Goal: Task Accomplishment & Management: Use online tool/utility

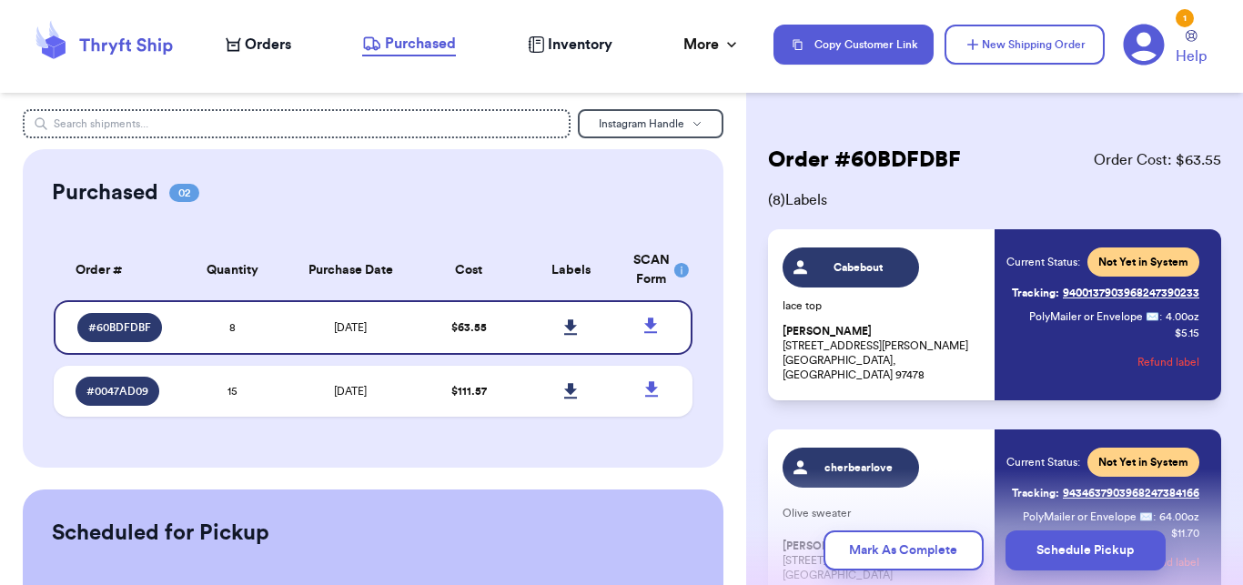
click at [129, 41] on icon at bounding box center [126, 46] width 93 height 16
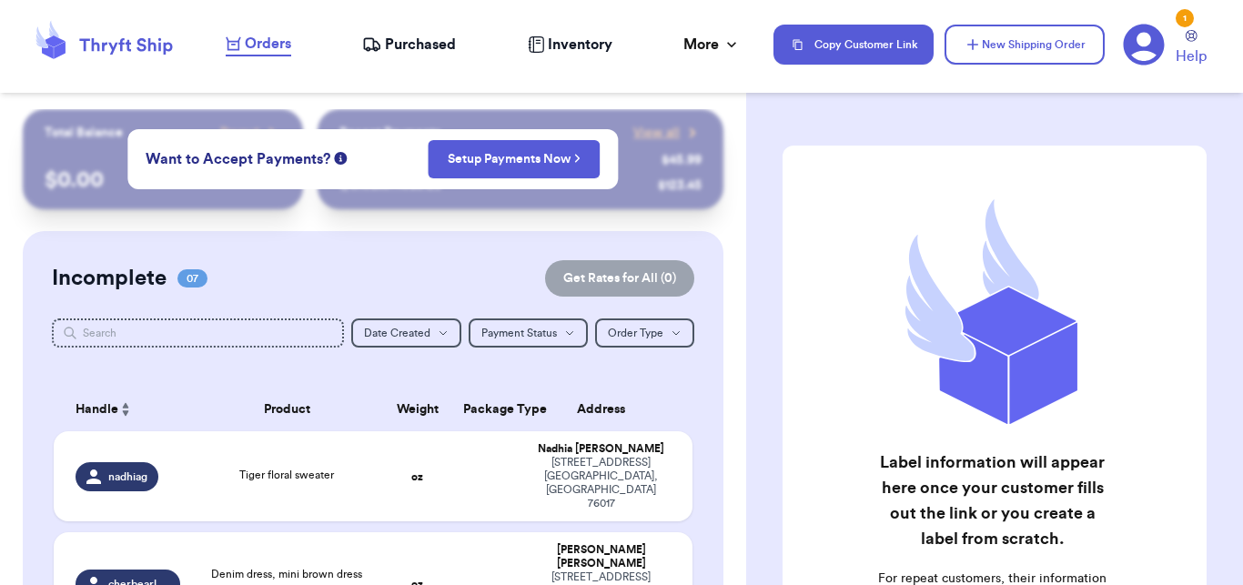
click button "Sign In"
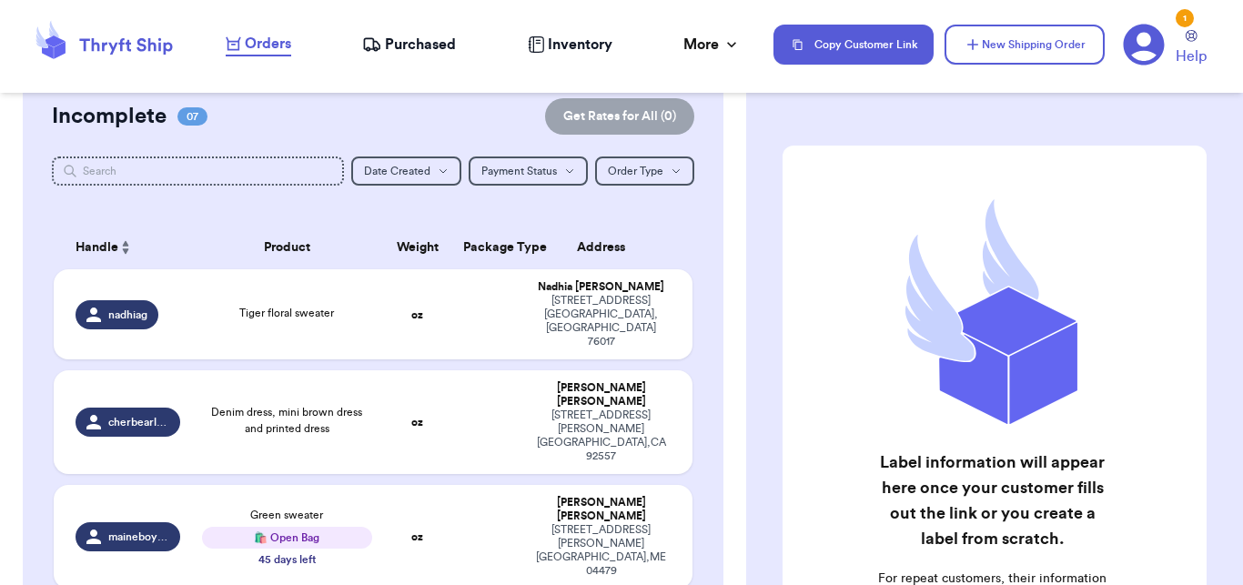
scroll to position [166, 0]
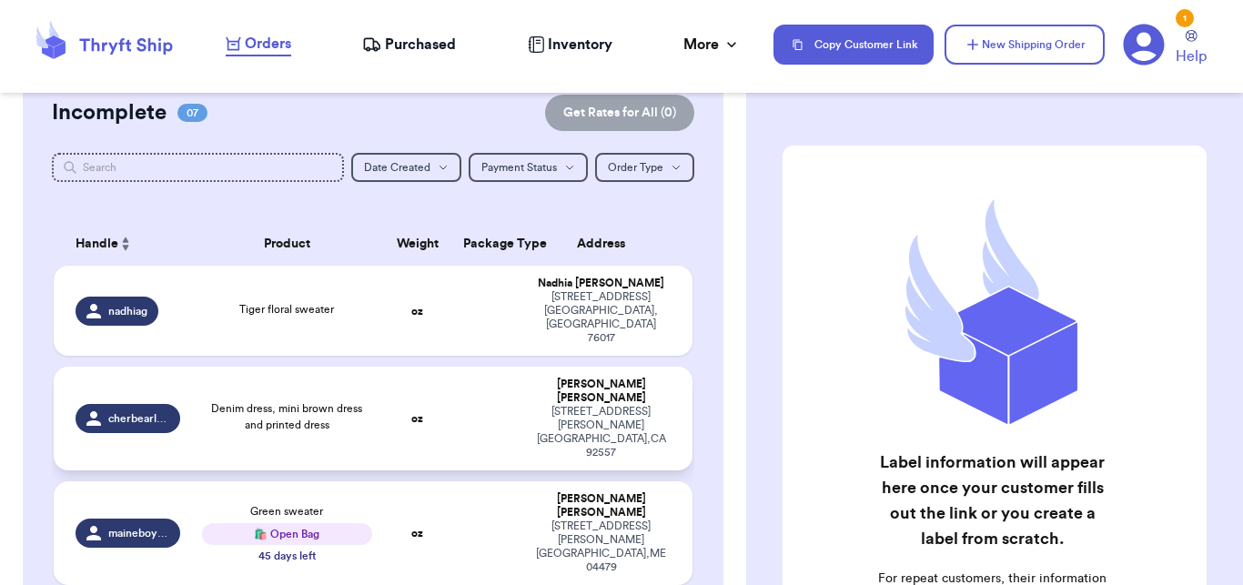
click at [485, 367] on td at bounding box center [486, 419] width 69 height 104
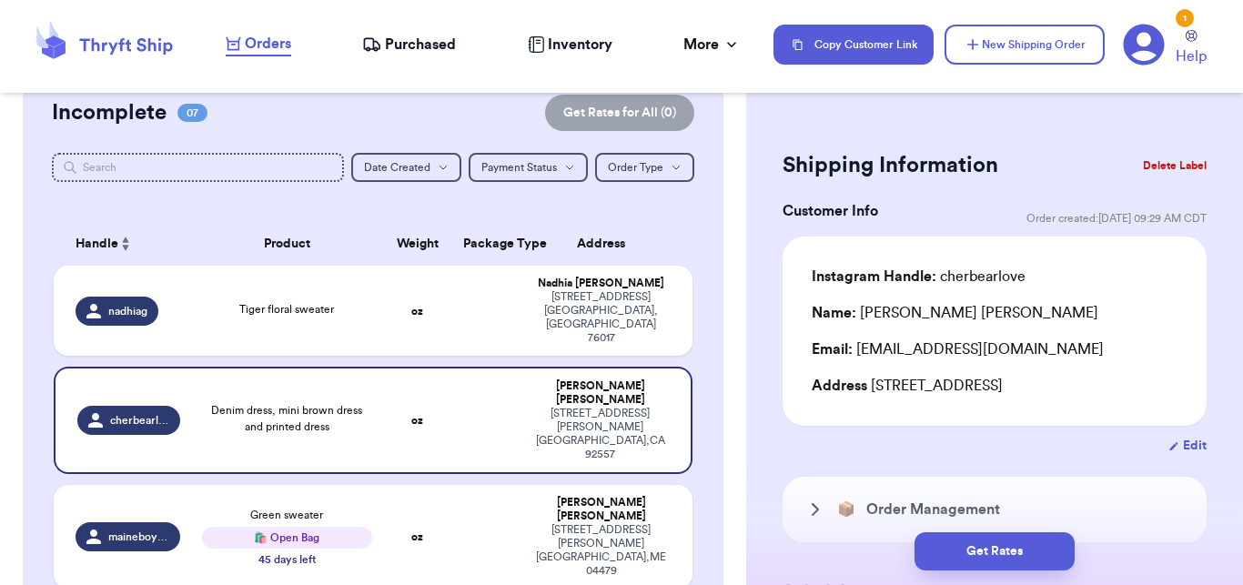
click at [1151, 167] on button "Delete Label" at bounding box center [1175, 166] width 78 height 40
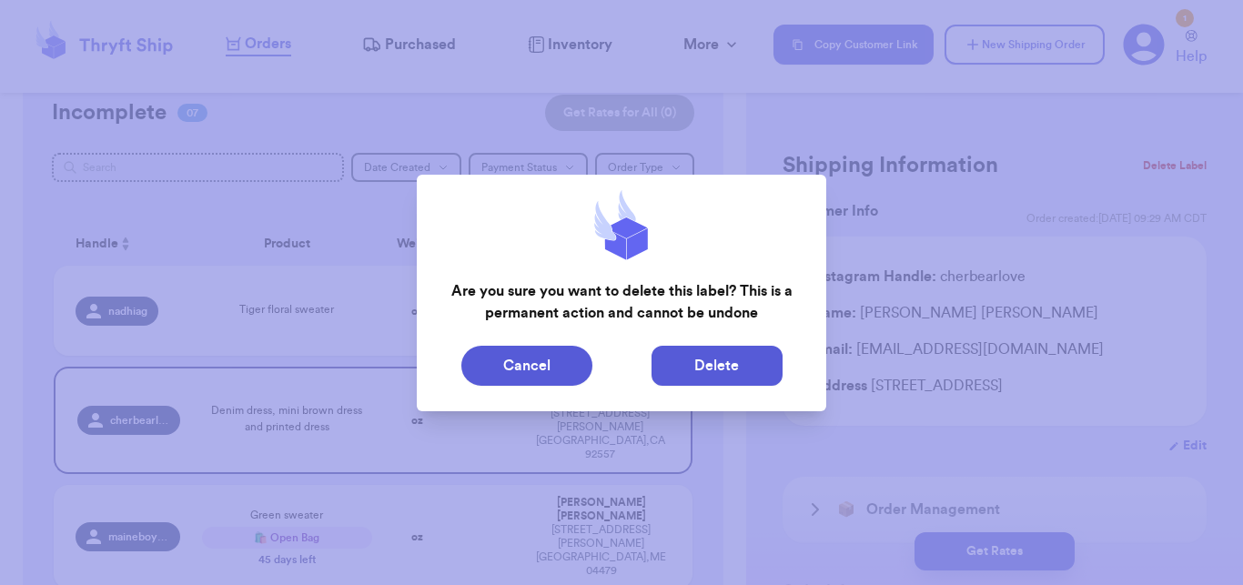
click at [734, 385] on button "Delete" at bounding box center [717, 366] width 131 height 40
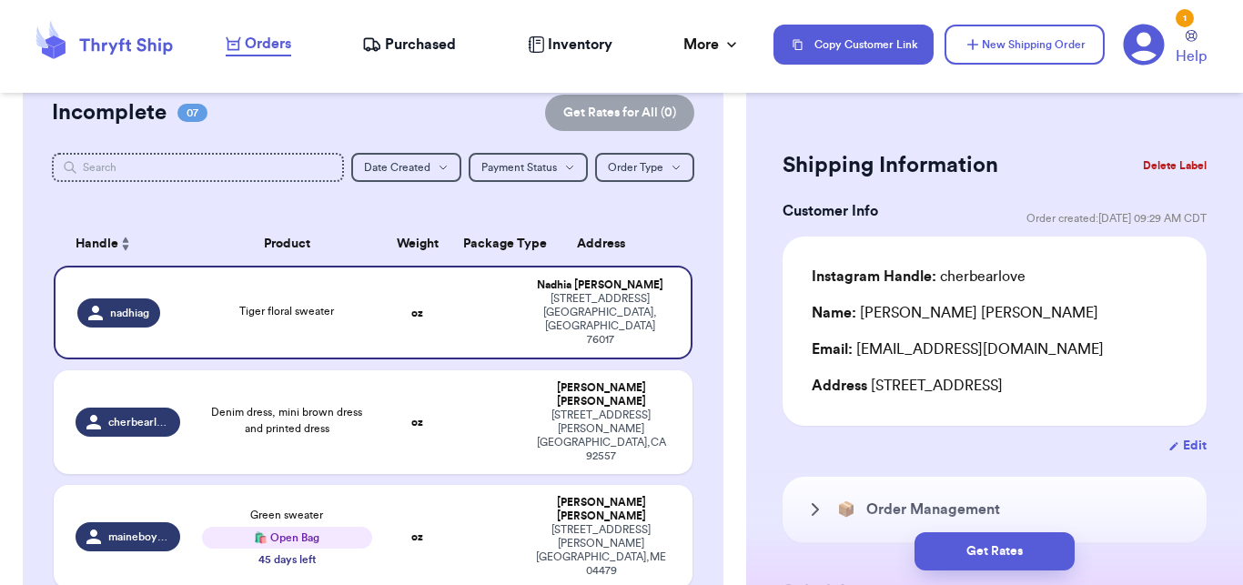
type input "Tiger floral sweater"
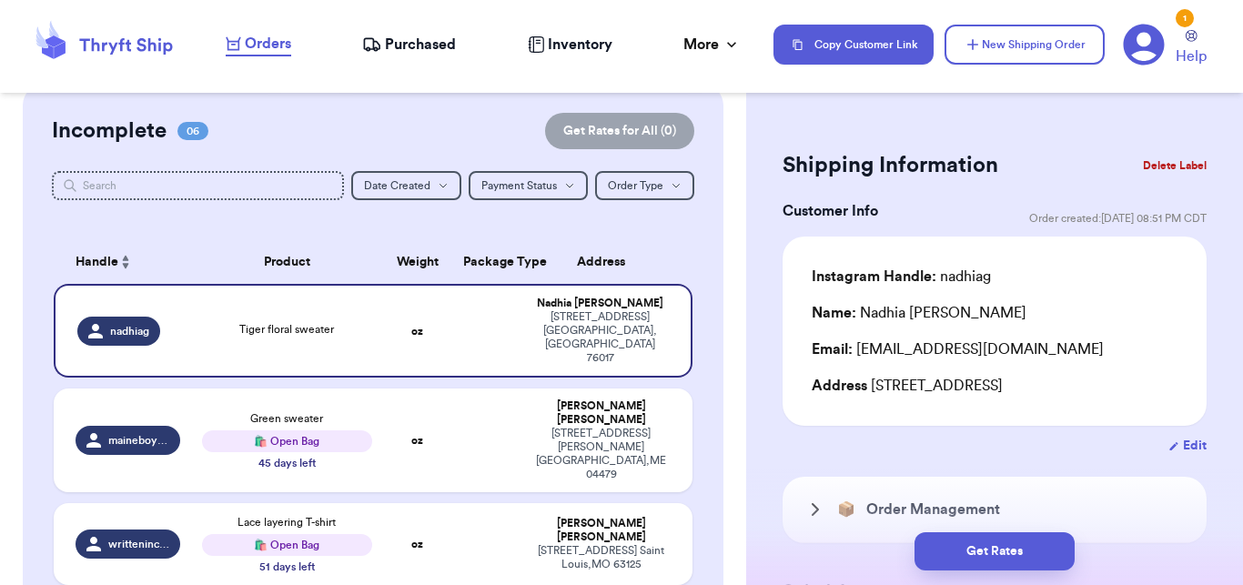
scroll to position [0, 0]
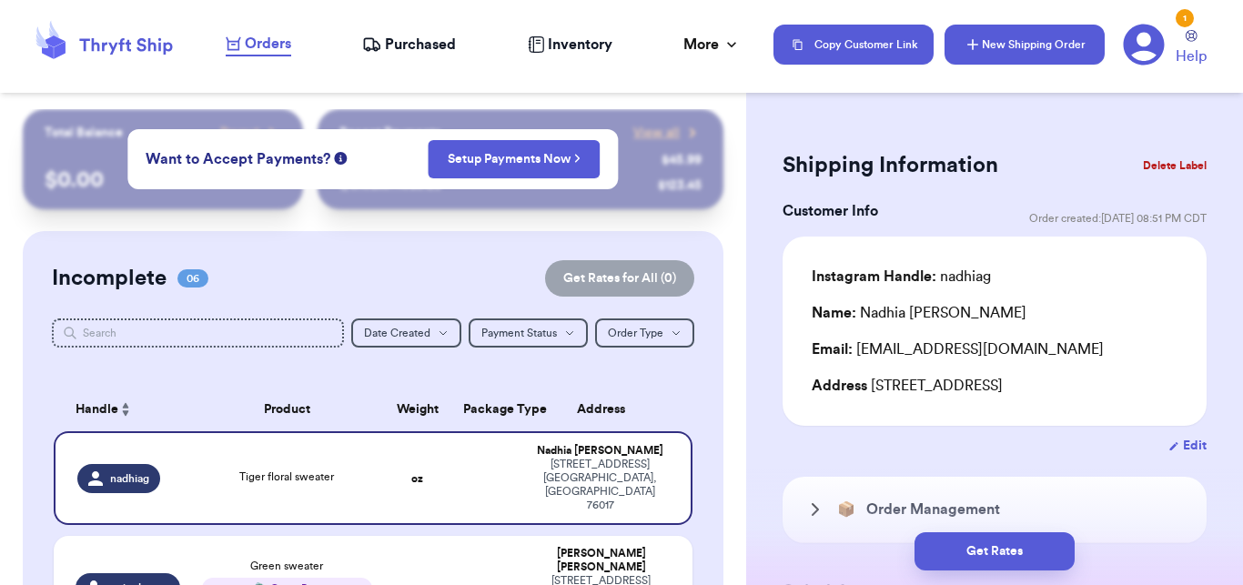
click at [1002, 35] on button "New Shipping Order" at bounding box center [1025, 45] width 160 height 40
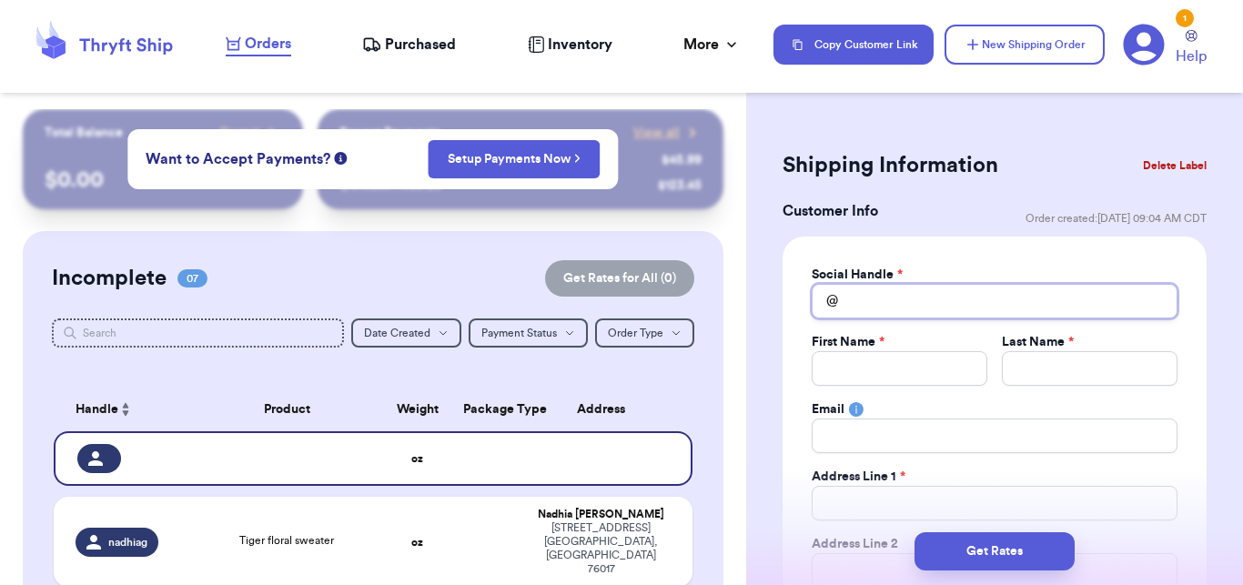
click at [862, 306] on input "Total Amount Paid" at bounding box center [995, 301] width 366 height 35
type input "g"
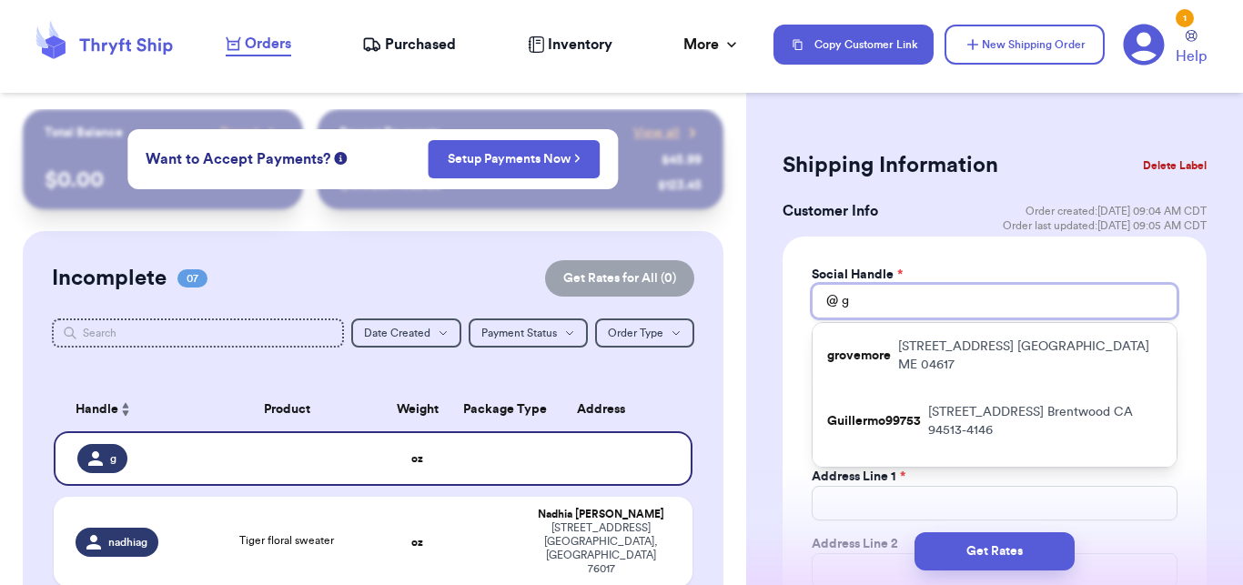
type input "g_"
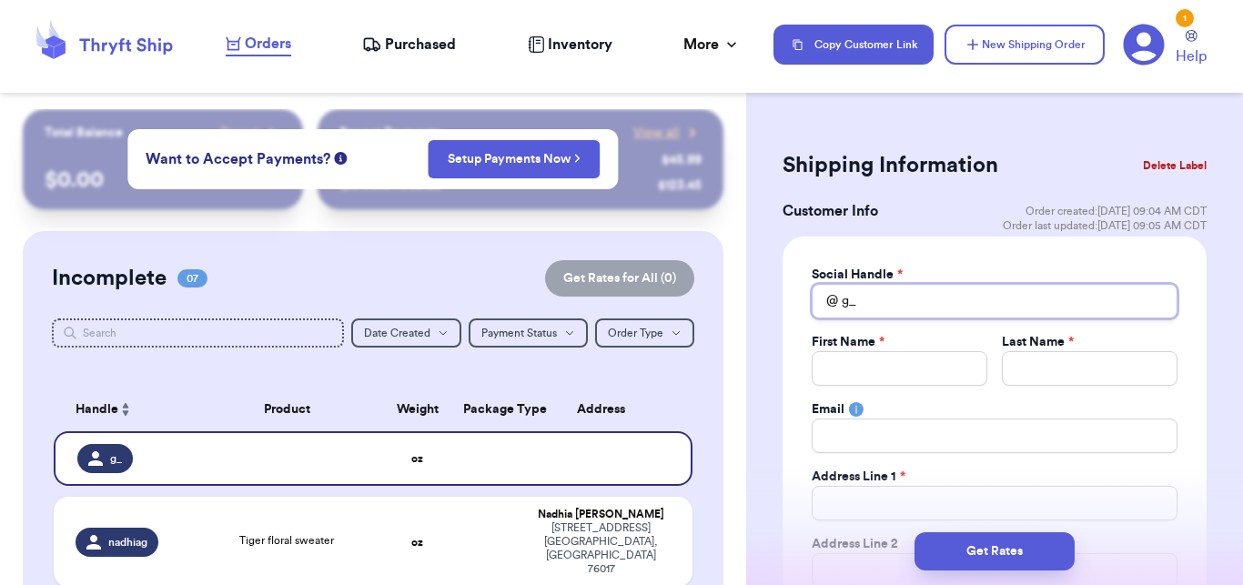
type input "g_n"
type input "g_na"
type input "g_nahh"
type input "g_nahh3"
type input "g_nahh30"
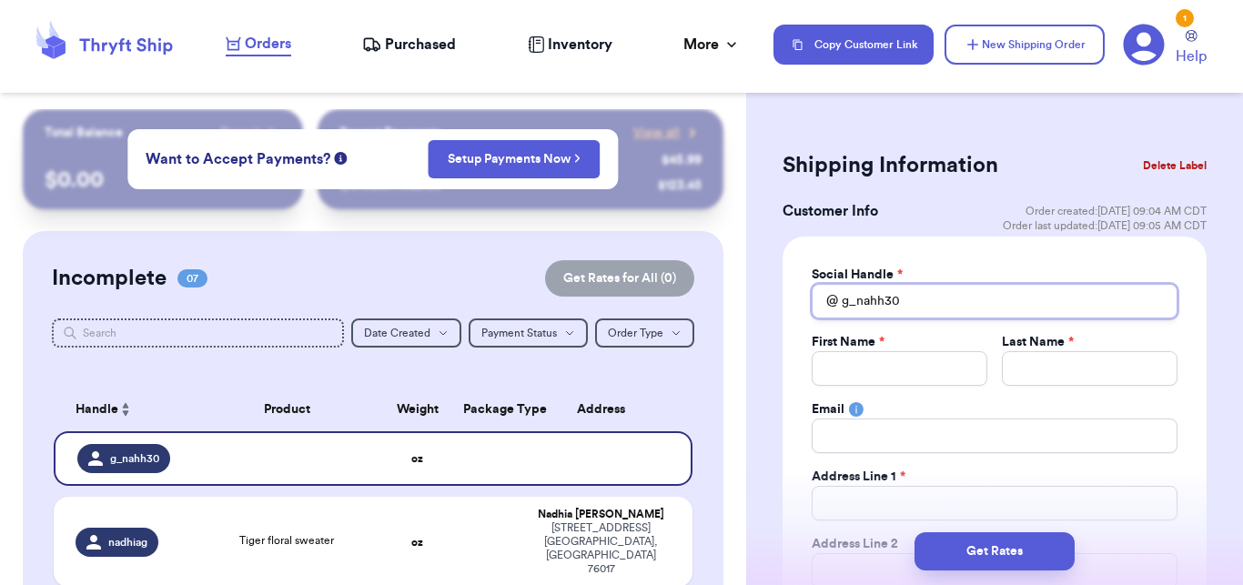
type input "g_nahh30"
click at [892, 354] on input "Total Amount Paid" at bounding box center [900, 368] width 176 height 35
type input "G"
type input "Gi"
type input "[PERSON_NAME]"
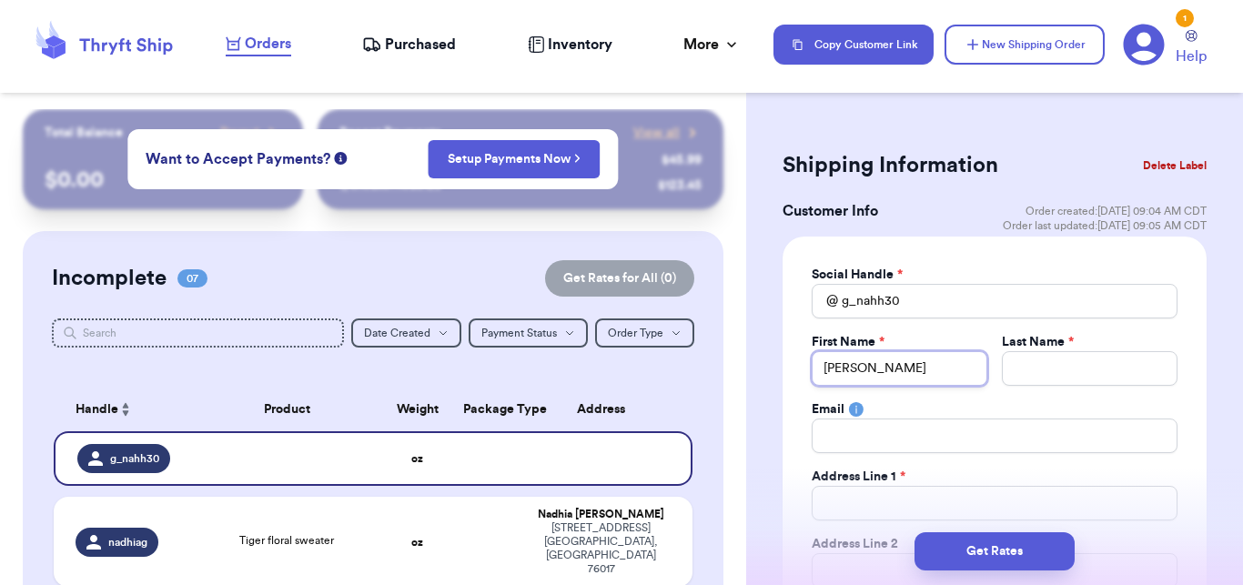
type input "[PERSON_NAME]"
type input "f"
type input "fE"
type input "fER"
type input "fERN"
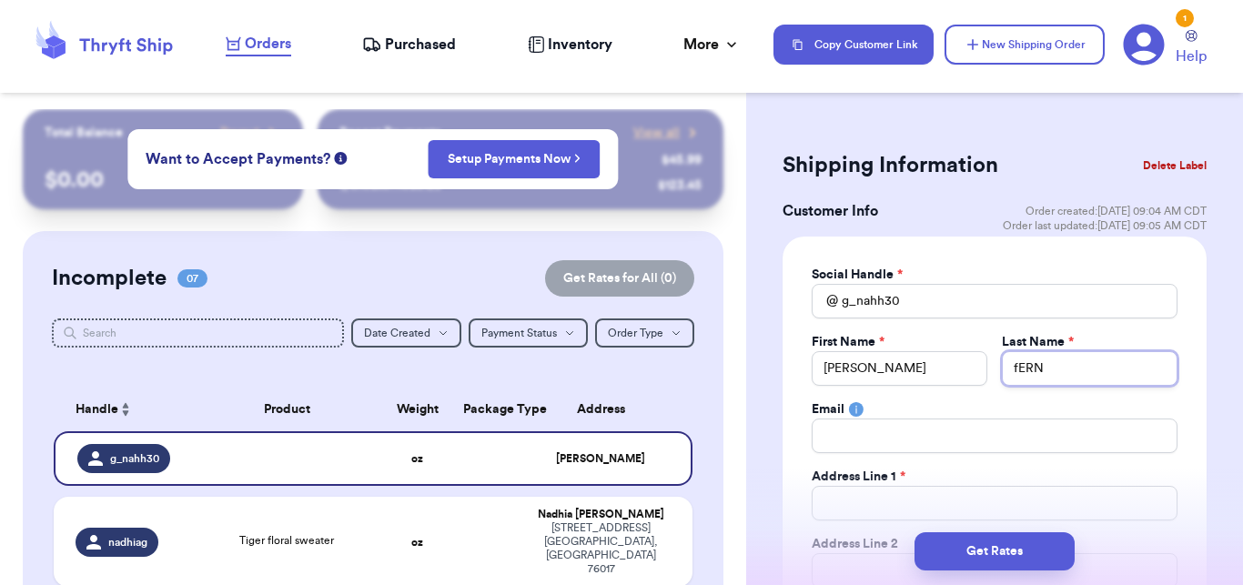
type input "fER"
type input "fE"
type input "f"
type input "Fe"
type input "Fer"
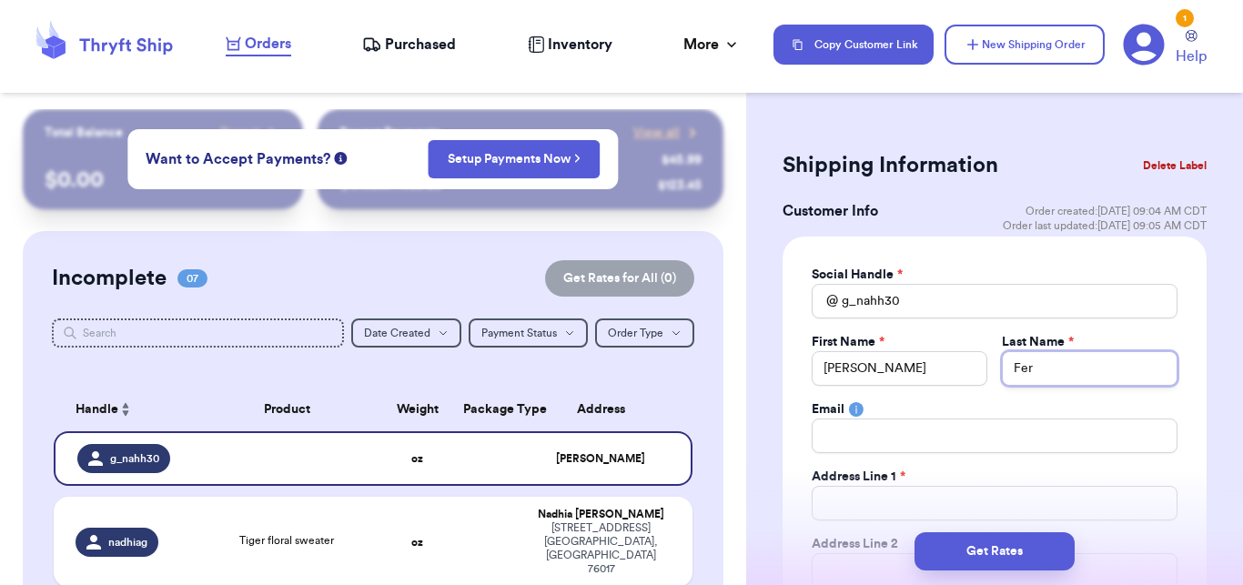
type input "Fern"
type input "Ferna"
type input "Fernan"
type input "[PERSON_NAME]"
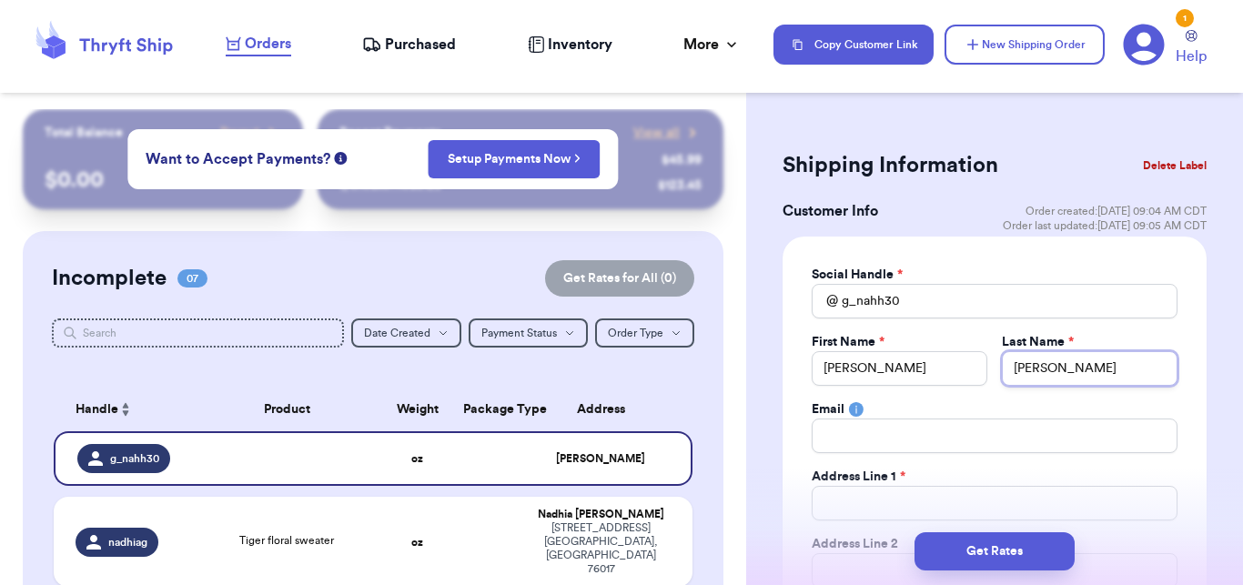
type input "Fernandex"
type input "[PERSON_NAME]"
type input "b"
type input "bp"
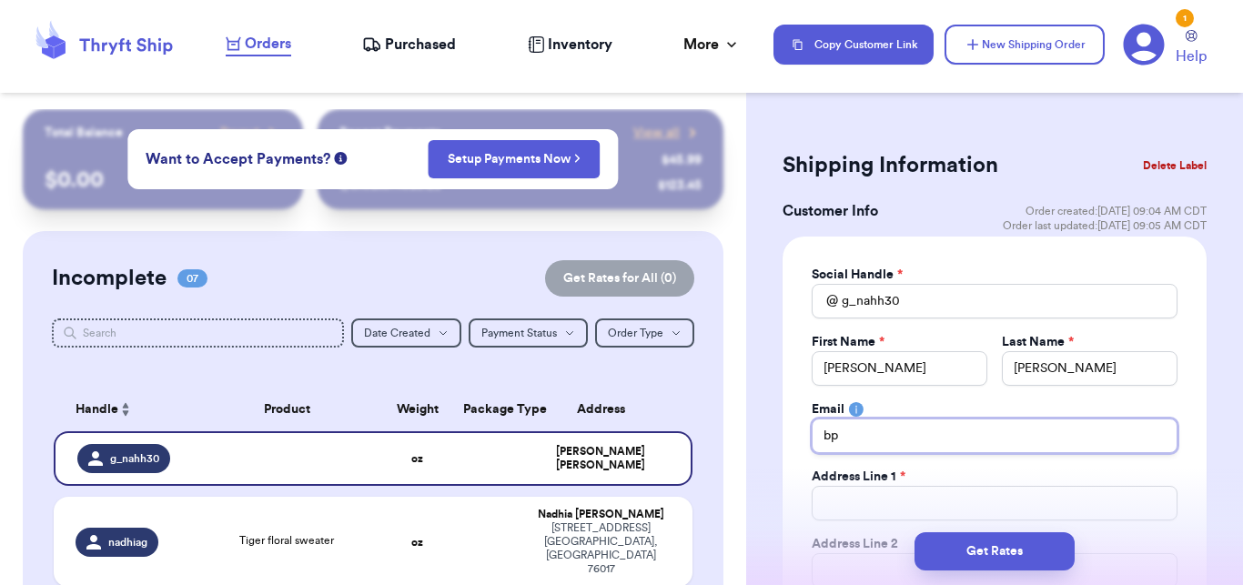
type input "b"
type input "bo"
type input "bow"
type input "[EMAIL_ADDRESS][DOMAIN_NAME]"
type input "6"
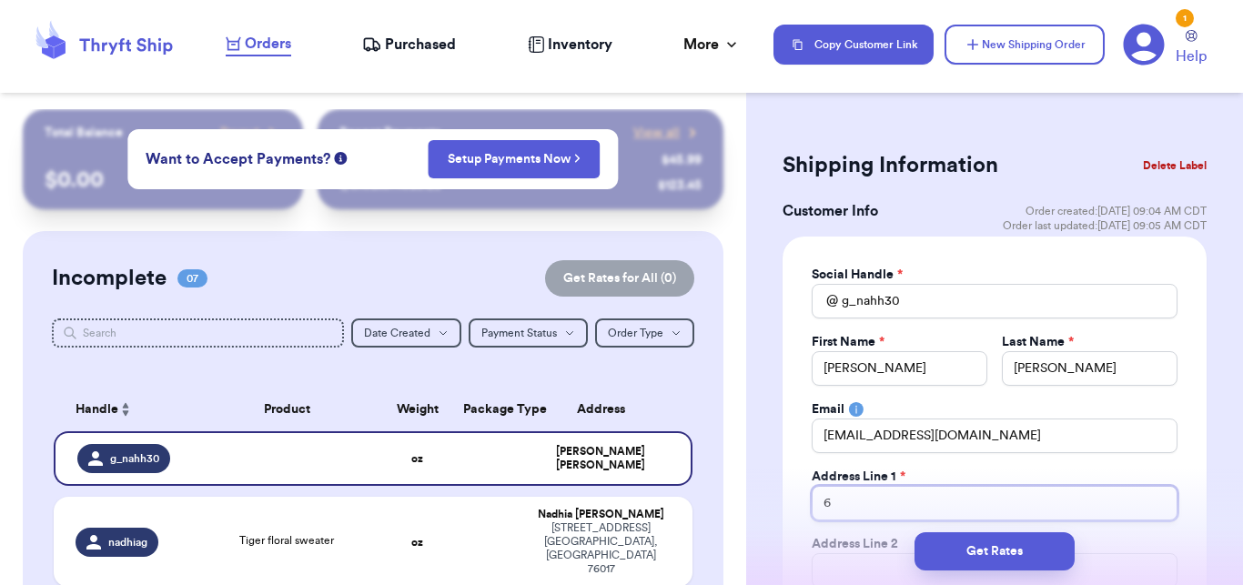
type input "61"
type input "6"
type input "64"
type input "641"
type input "6414"
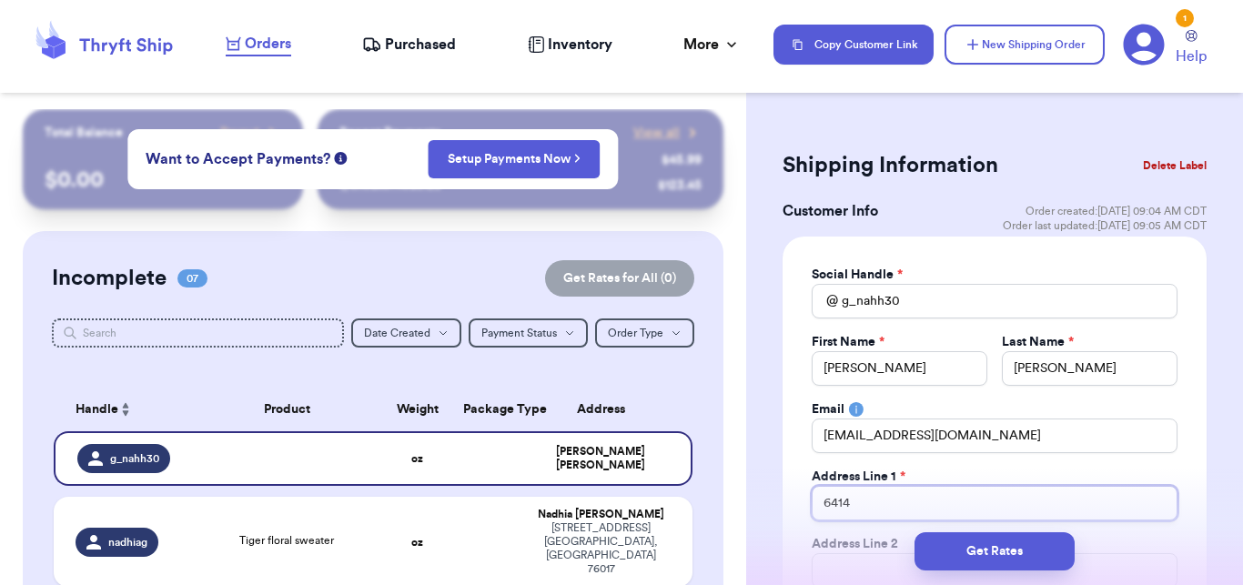
type input "6414"
type input "6414 Y"
type input "6414 Yo"
type input "6414 [GEOGRAPHIC_DATA]"
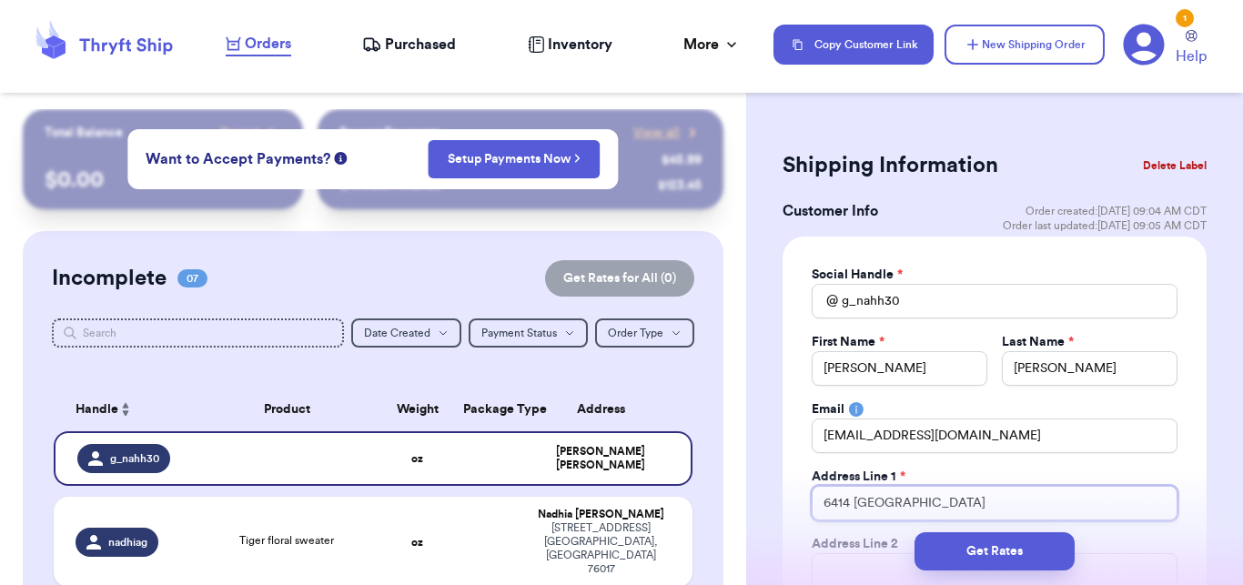
type input "6414 York B"
type input "6414 York Bl"
type input "[STREET_ADDRESS]"
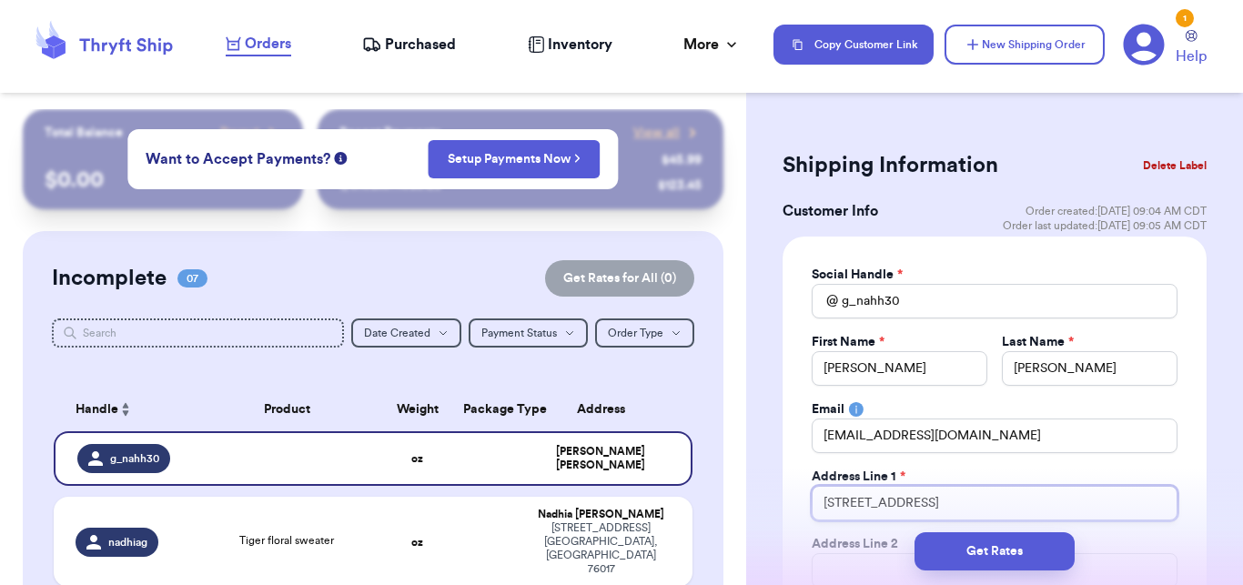
type input "[STREET_ADDRESS]"
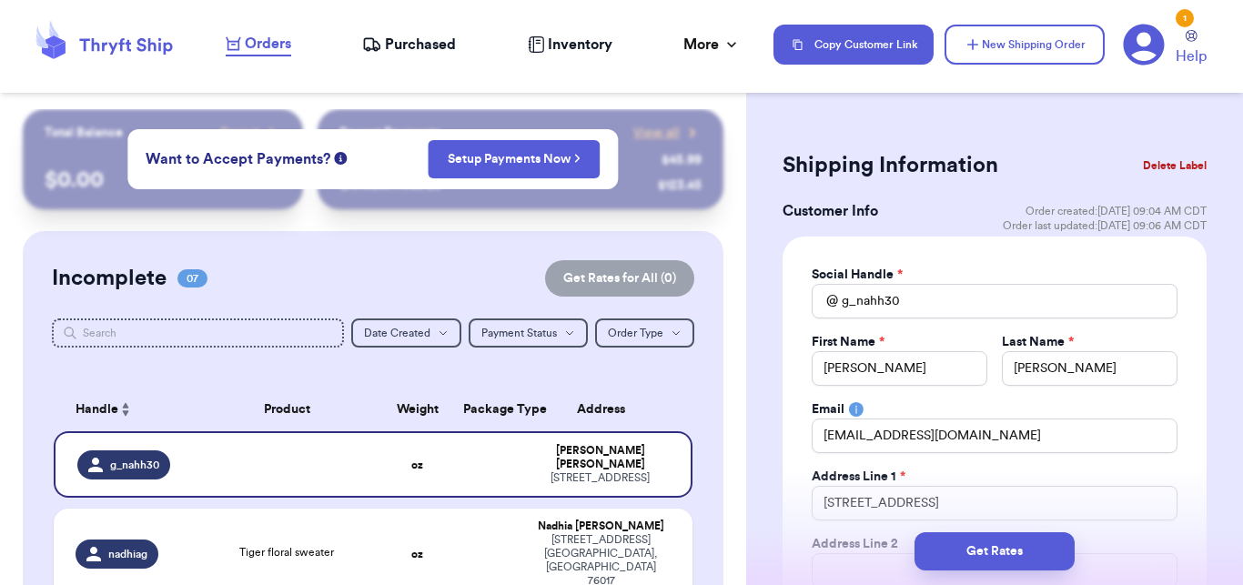
scroll to position [70, 0]
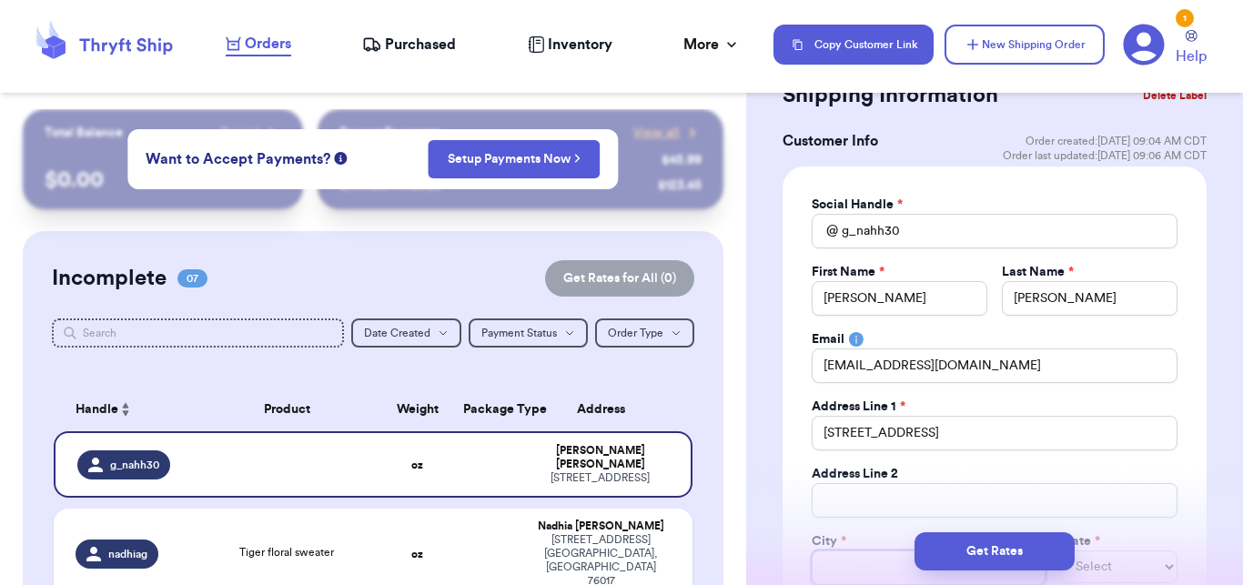
type input "L"
type input "Lo"
type input "Los"
type input "Los A"
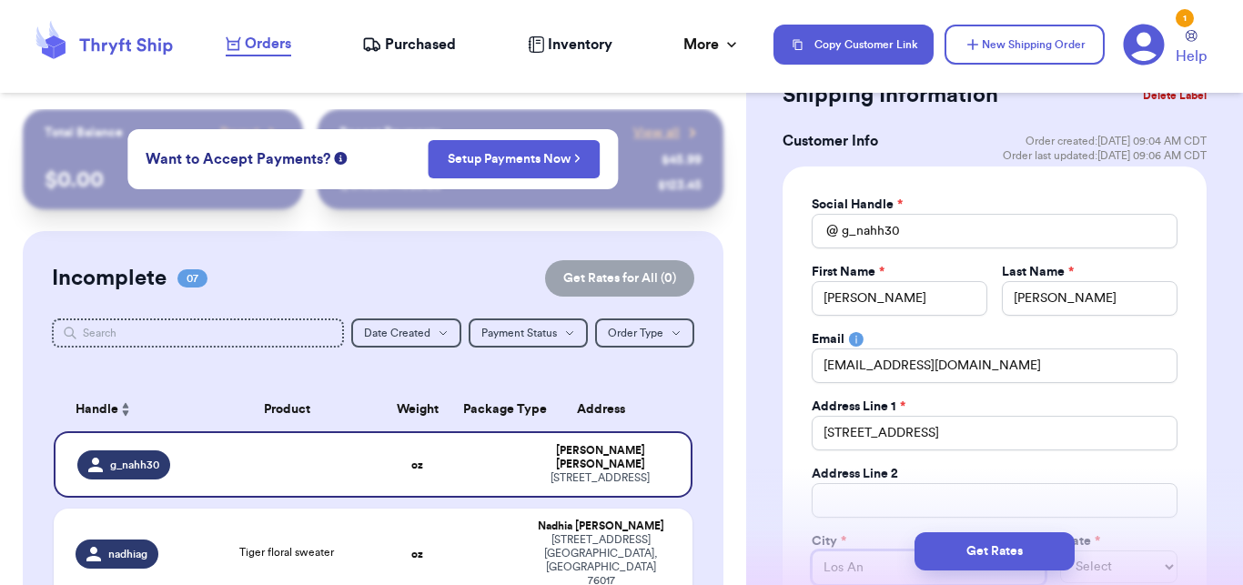
type input "Los Ang"
type input "Los Angf"
type input "Los Angfe"
type input "Los Angf"
type input "Los Ang"
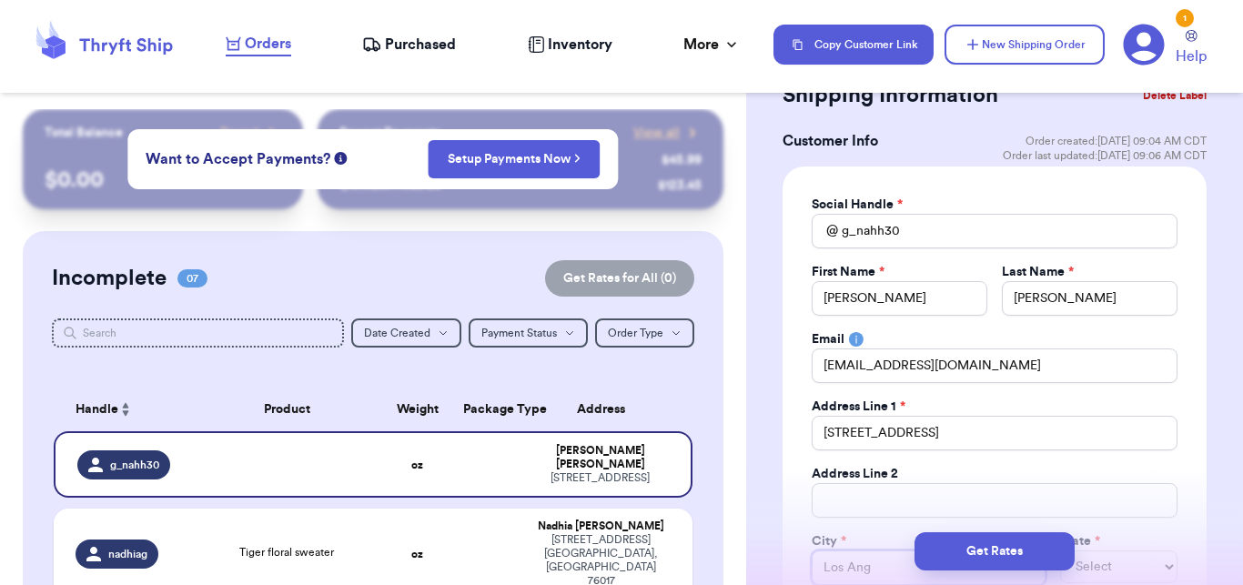
type input "Los Ange"
type input "Los Angel"
type input "Los Angele"
type input "[GEOGRAPHIC_DATA]"
select select "CA"
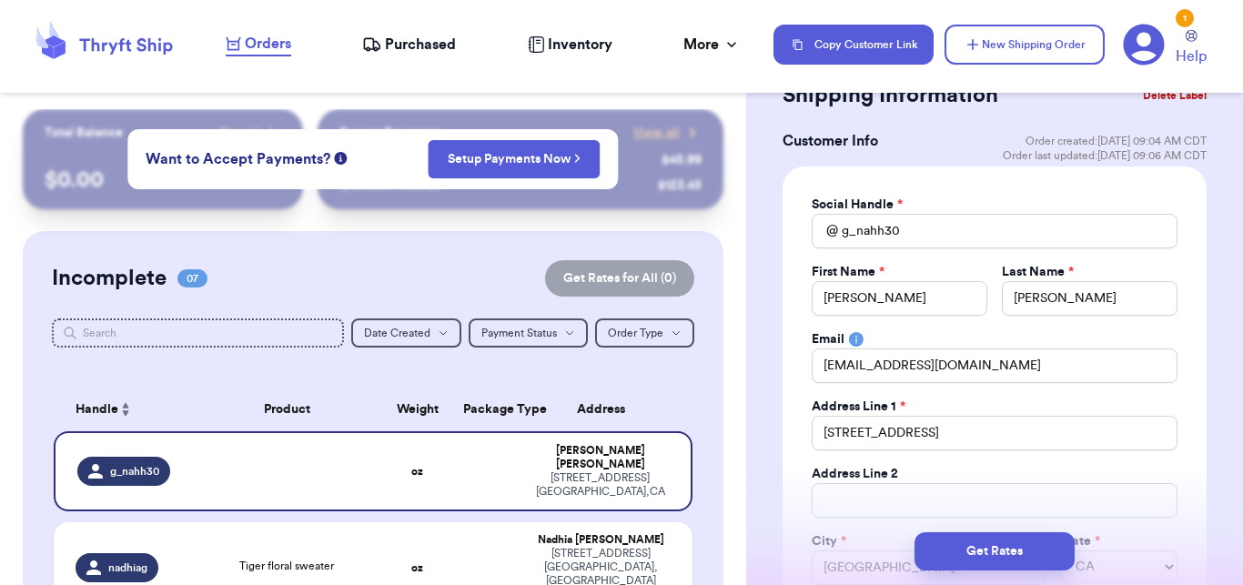
scroll to position [137, 0]
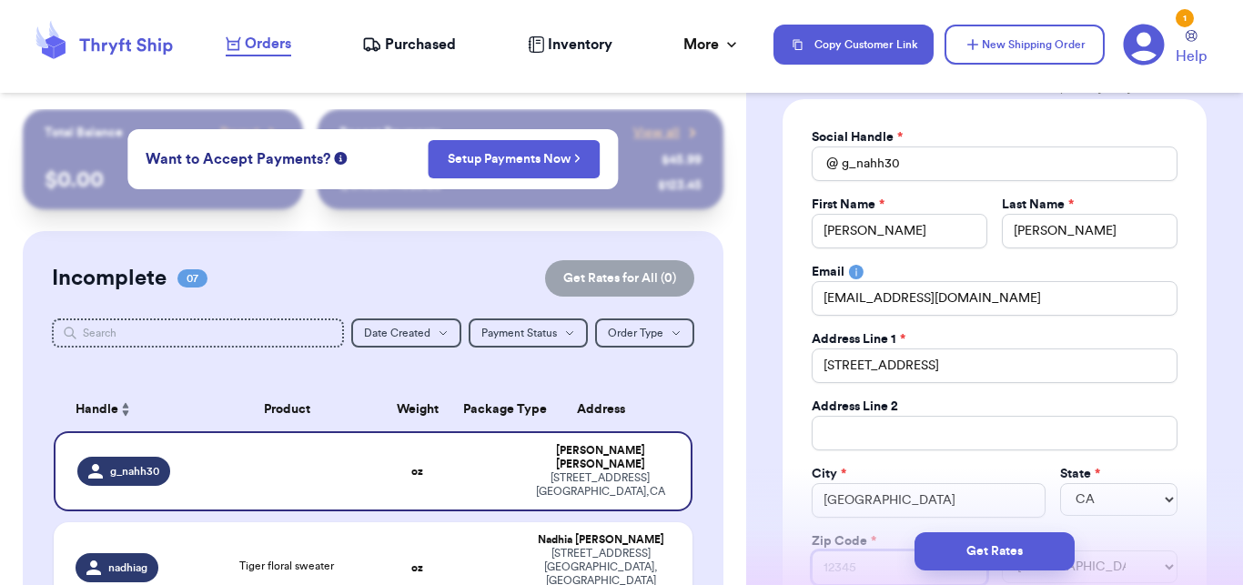
type input "9"
type input "90"
type input "900"
type input "9004"
type input "90042"
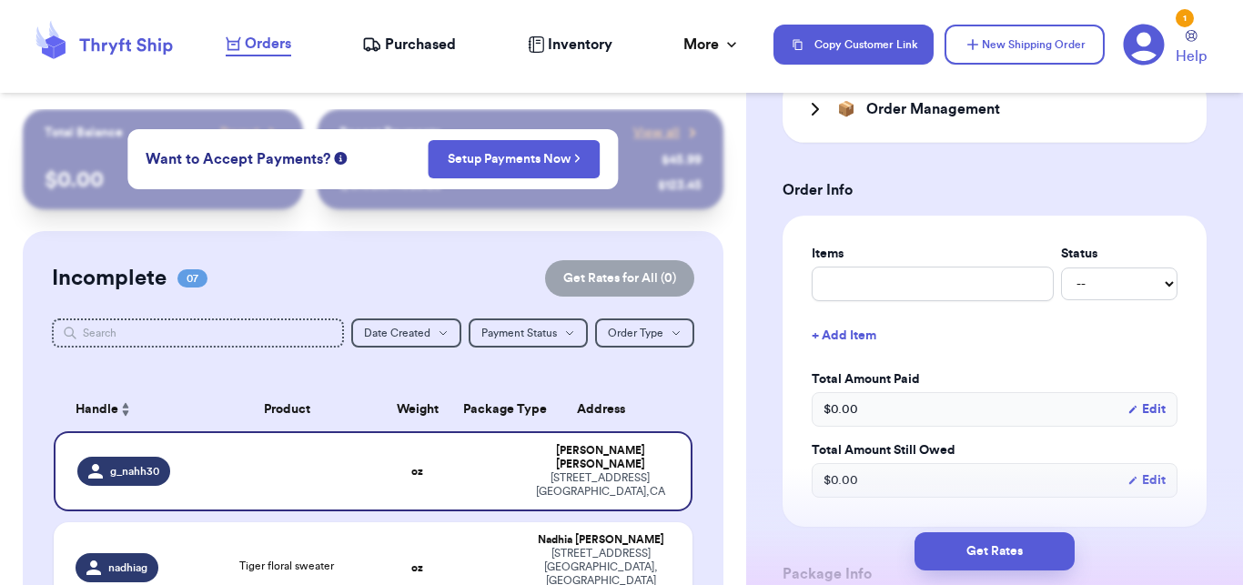
scroll to position [791, 0]
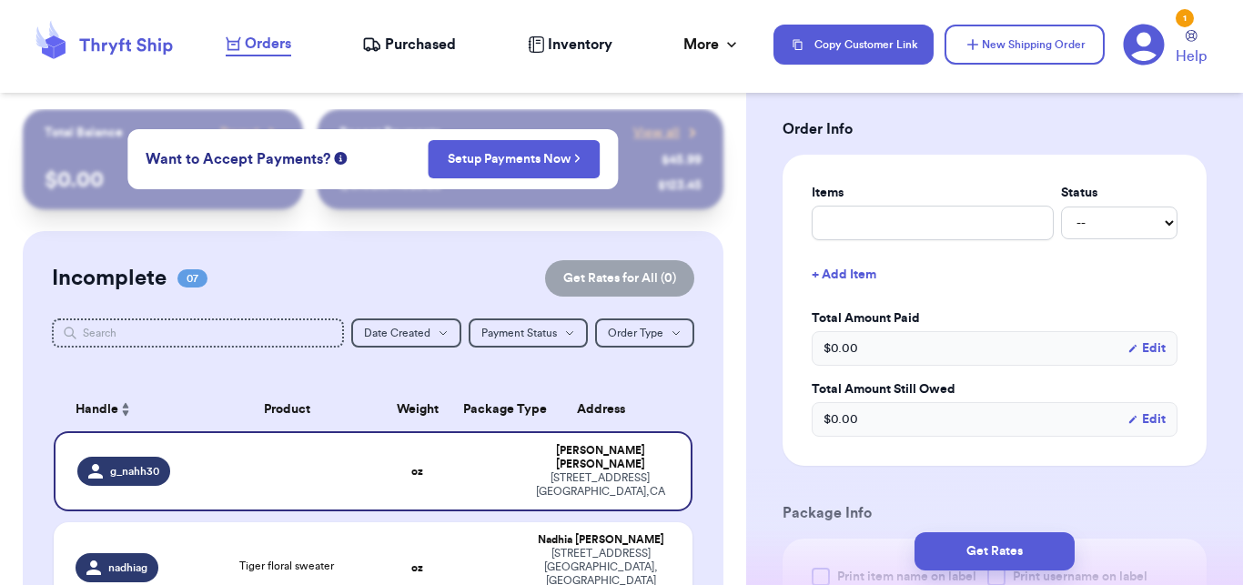
type input "90042"
click at [895, 210] on input "text" at bounding box center [933, 223] width 242 height 35
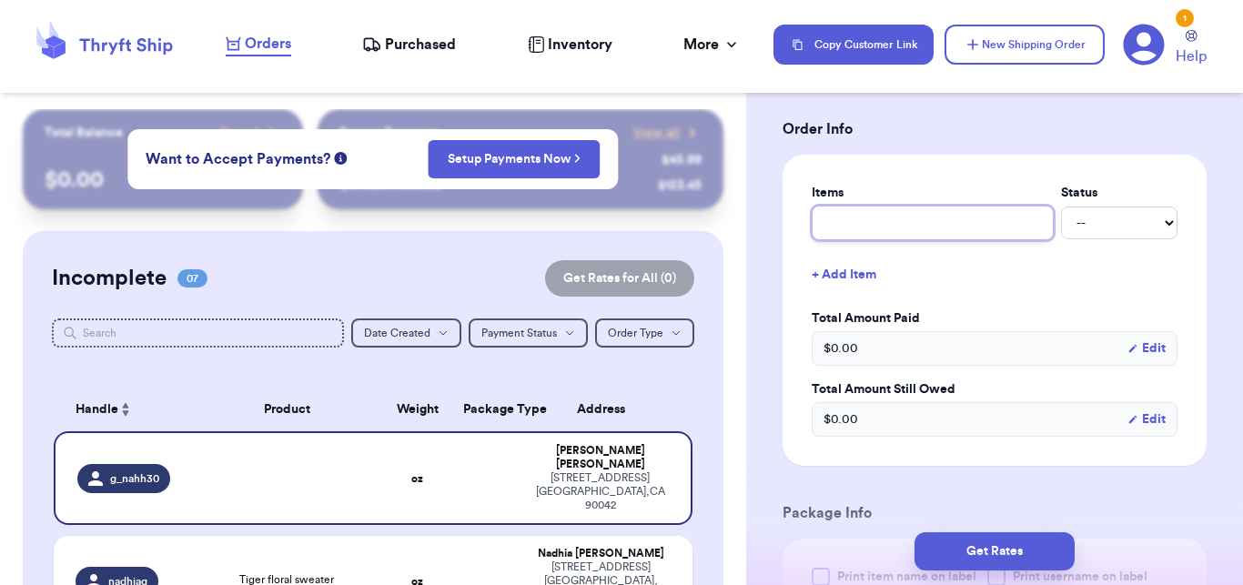
type input "P"
type input "PI"
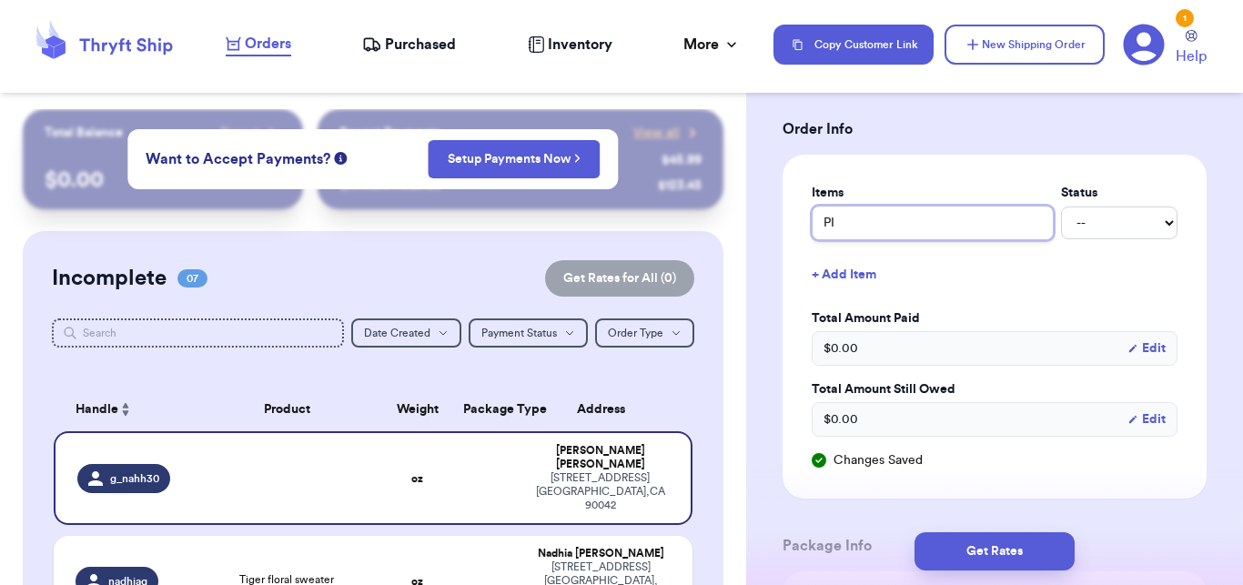
type input "PIN"
type input "PINI"
type input "PIN"
type input "PI"
type input "P"
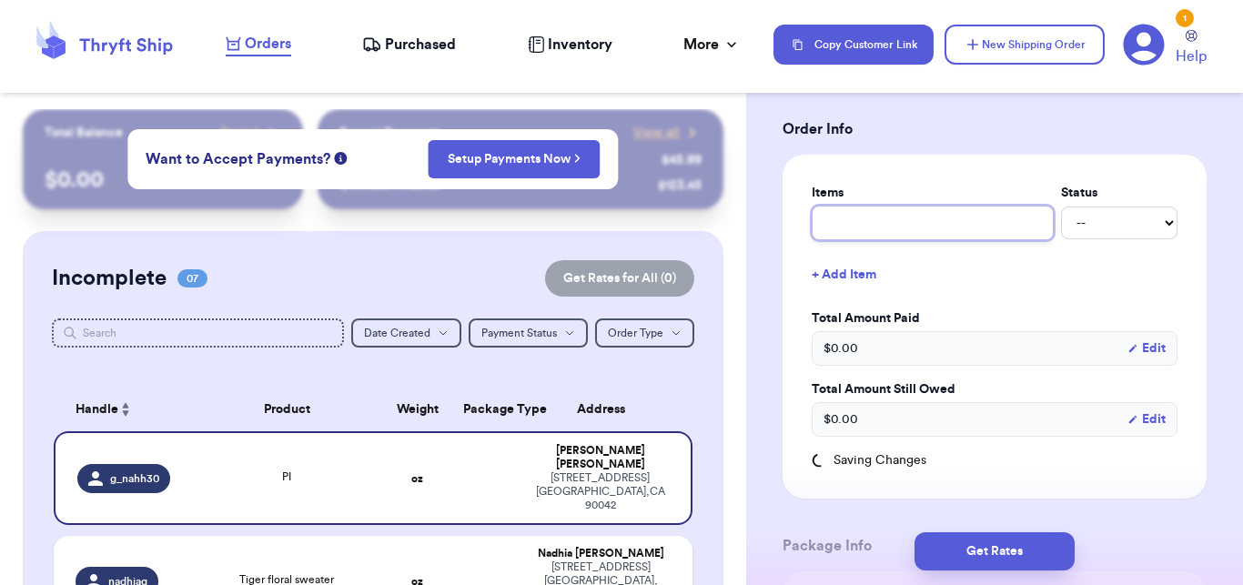
type input "p"
type input "pi"
type input "pin"
type input "pink"
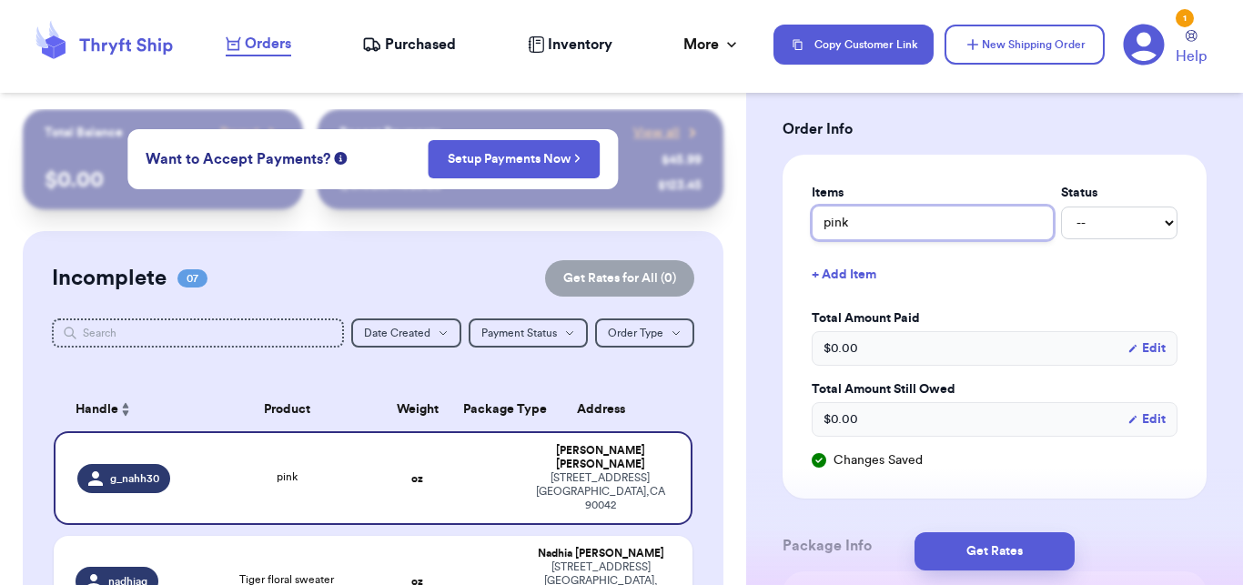
type input "pink b"
type input "pink ba"
type input "pink bag"
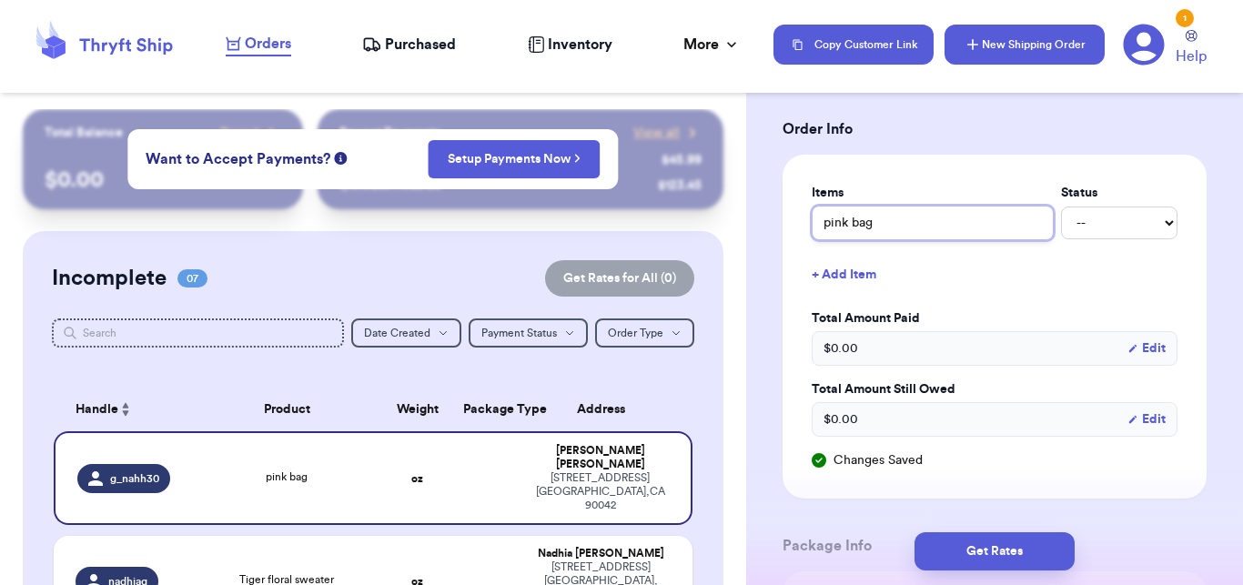
type input "pink bag"
click at [974, 50] on icon "button" at bounding box center [973, 44] width 18 height 18
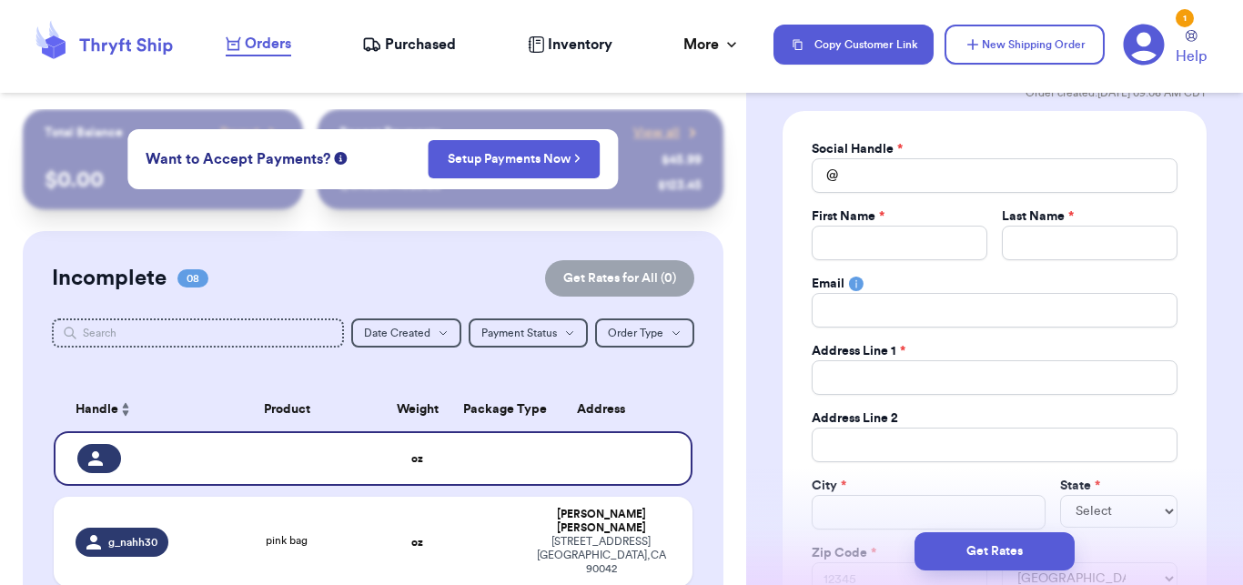
scroll to position [69, 0]
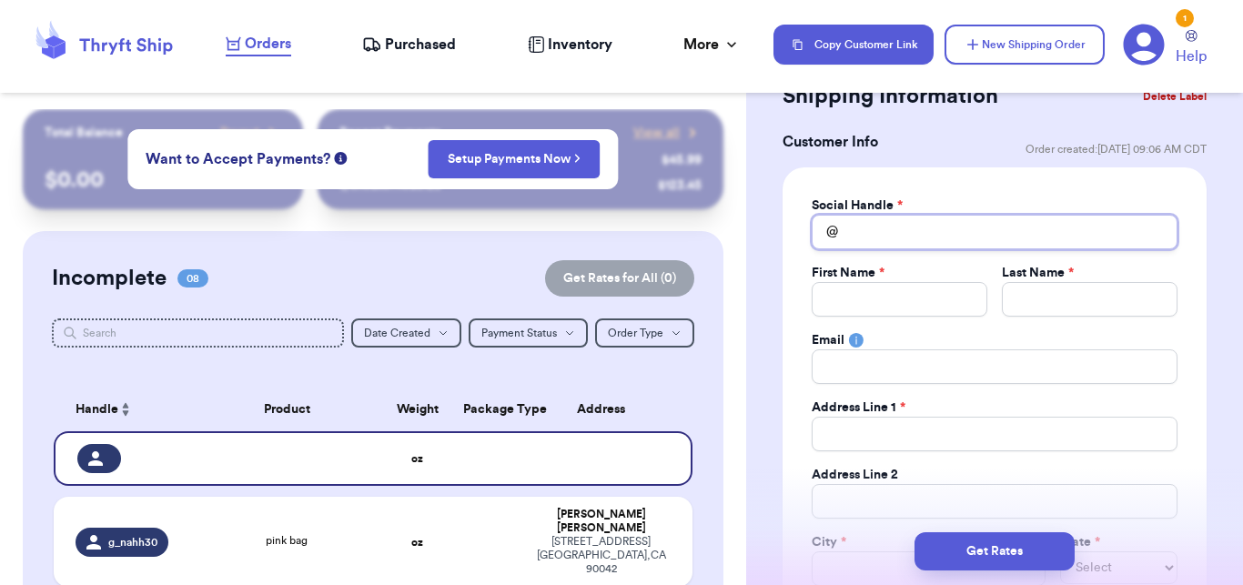
click at [988, 225] on input "Total Amount Paid" at bounding box center [995, 232] width 366 height 35
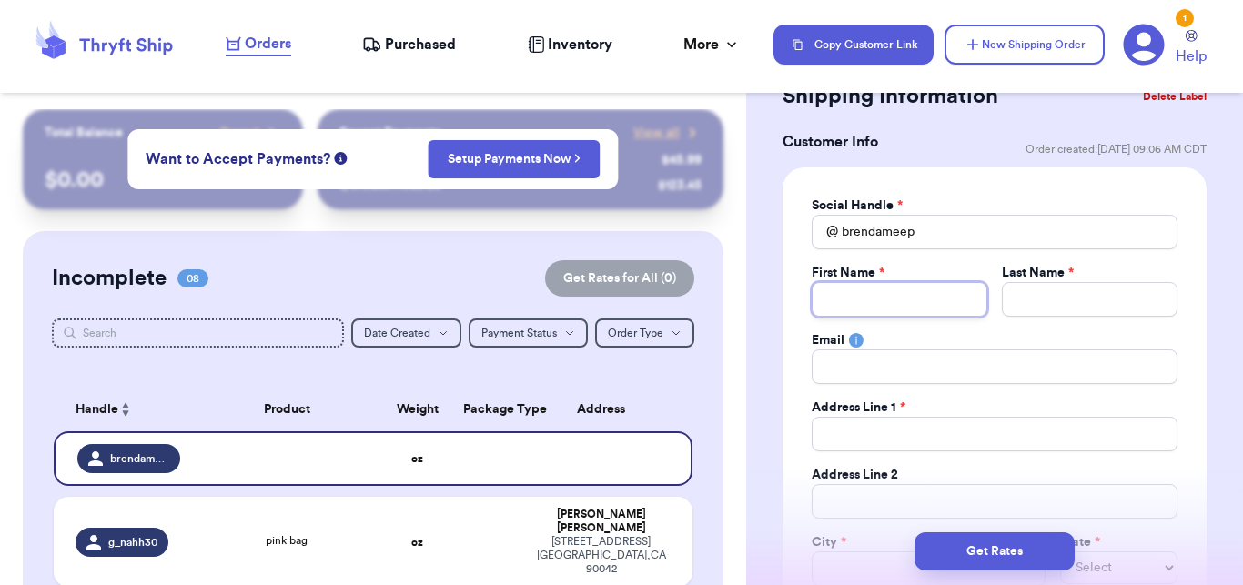
click at [928, 294] on input "Total Amount Paid" at bounding box center [900, 299] width 176 height 35
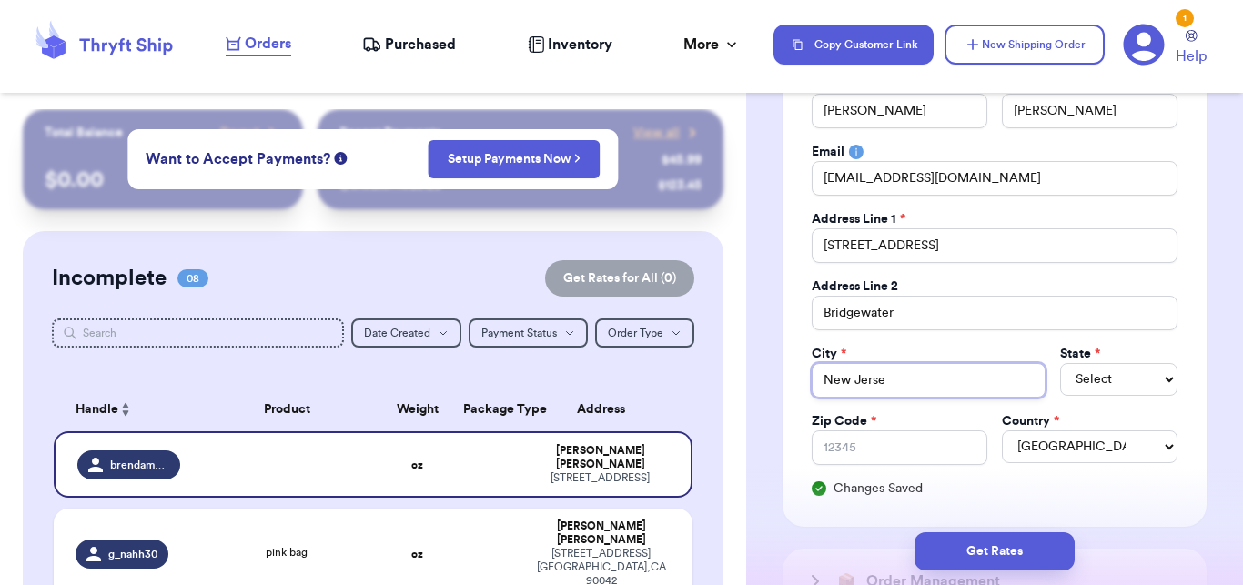
scroll to position [311, 0]
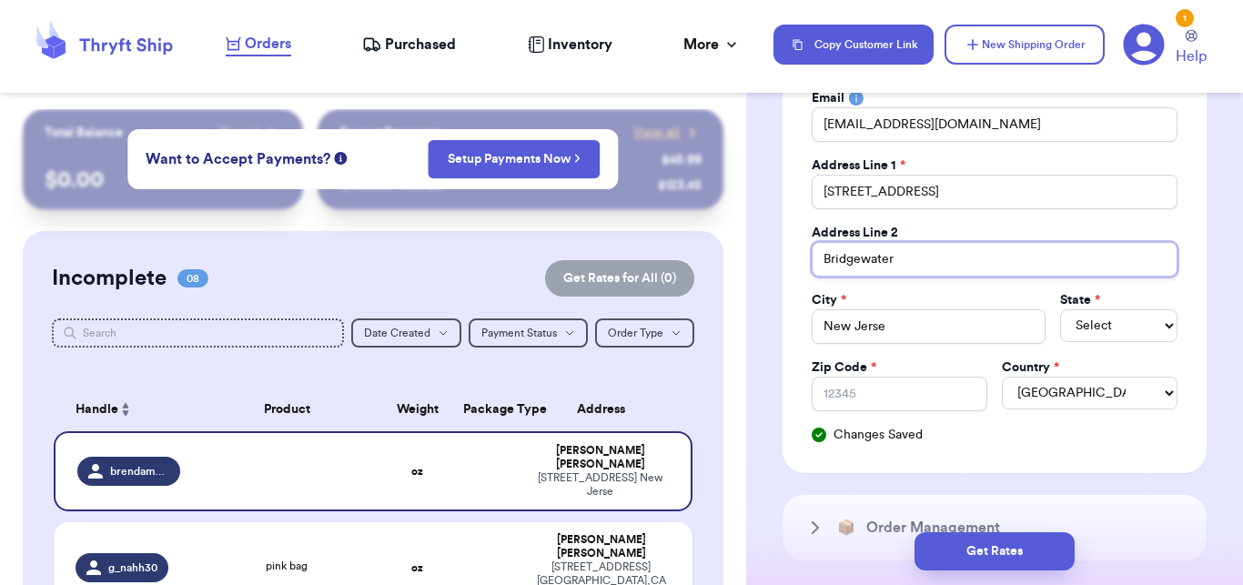
drag, startPoint x: 939, startPoint y: 257, endPoint x: 796, endPoint y: 236, distance: 145.3
click at [812, 242] on input "Bridgewater" at bounding box center [995, 259] width 366 height 35
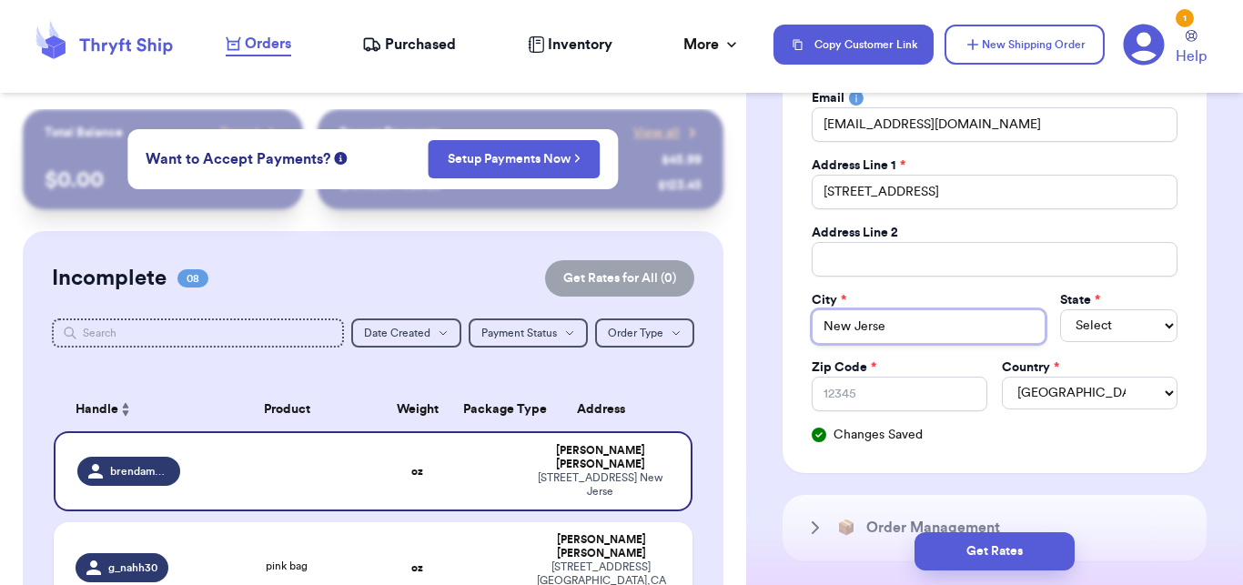
drag, startPoint x: 886, startPoint y: 330, endPoint x: 810, endPoint y: 324, distance: 75.8
click at [812, 324] on input "New Jerse" at bounding box center [929, 326] width 235 height 35
paste input "Bridgewater"
click at [1142, 316] on select "Select AL AK AZ AR CA CO [GEOGRAPHIC_DATA] DE DC [GEOGRAPHIC_DATA] [GEOGRAPHIC_…" at bounding box center [1118, 325] width 117 height 33
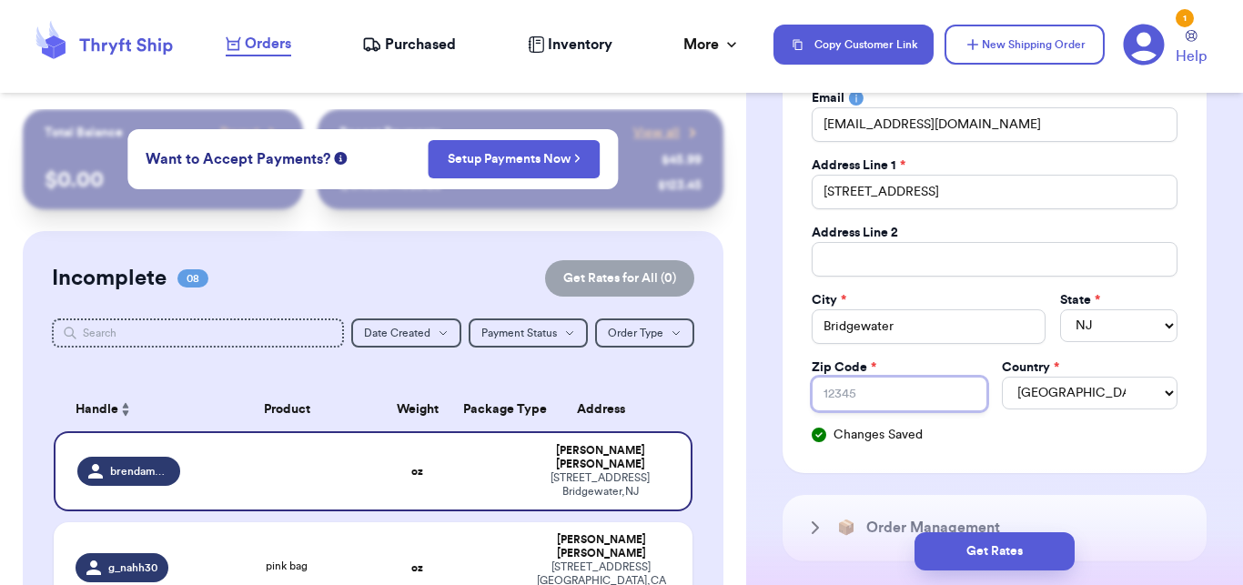
click at [946, 387] on input "Zip Code *" at bounding box center [900, 394] width 176 height 35
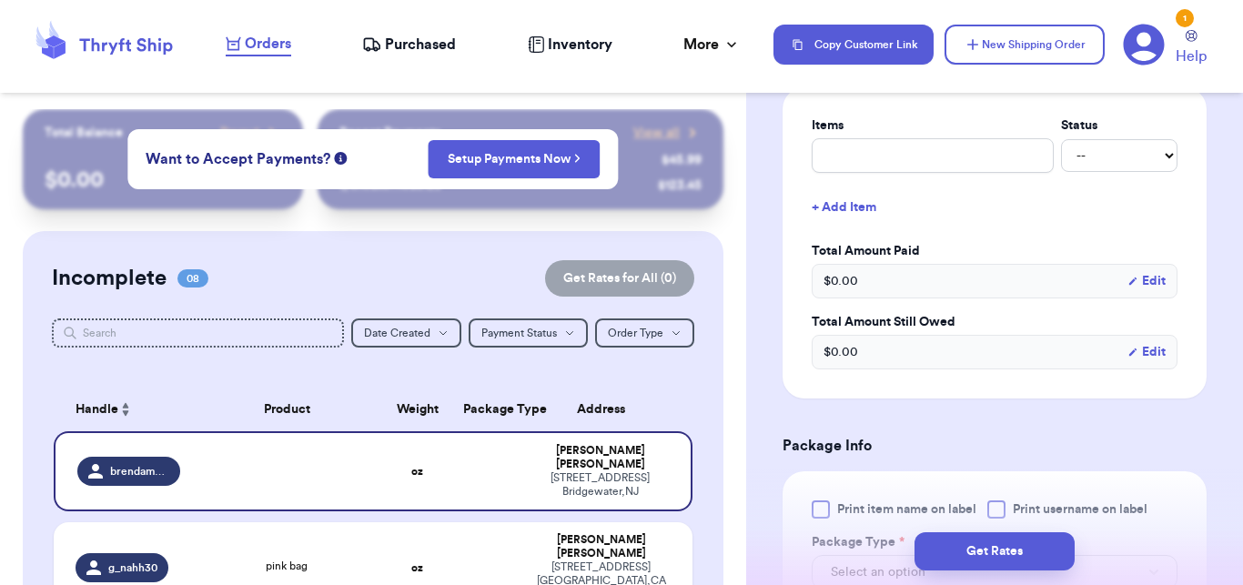
scroll to position [851, 0]
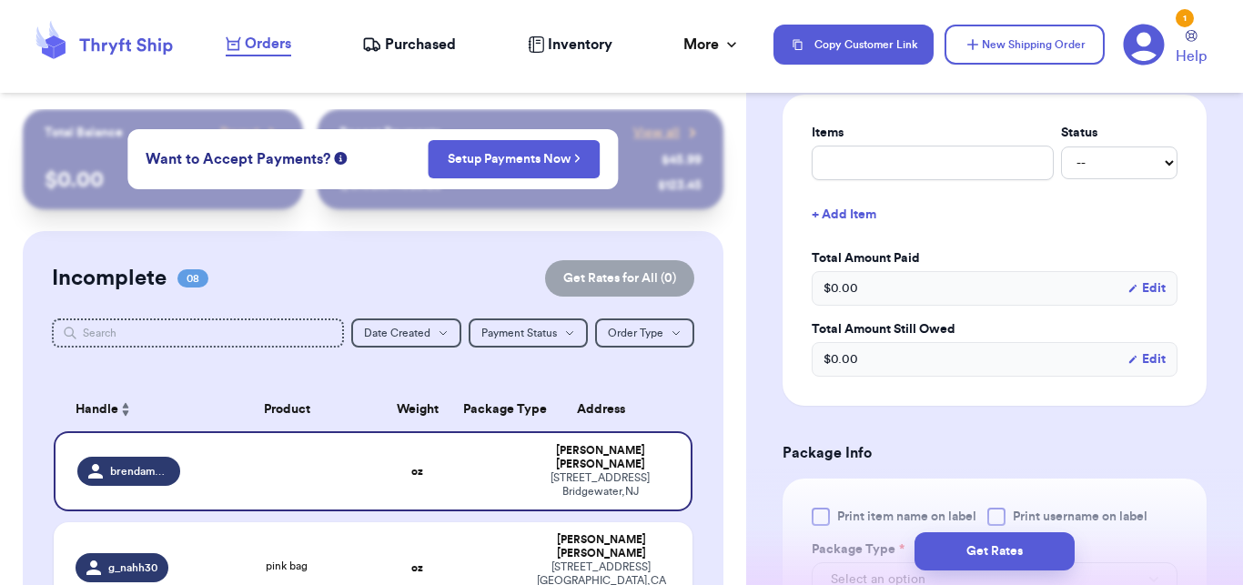
click at [913, 137] on label "Items" at bounding box center [933, 133] width 242 height 18
click at [916, 155] on input "text" at bounding box center [933, 163] width 242 height 35
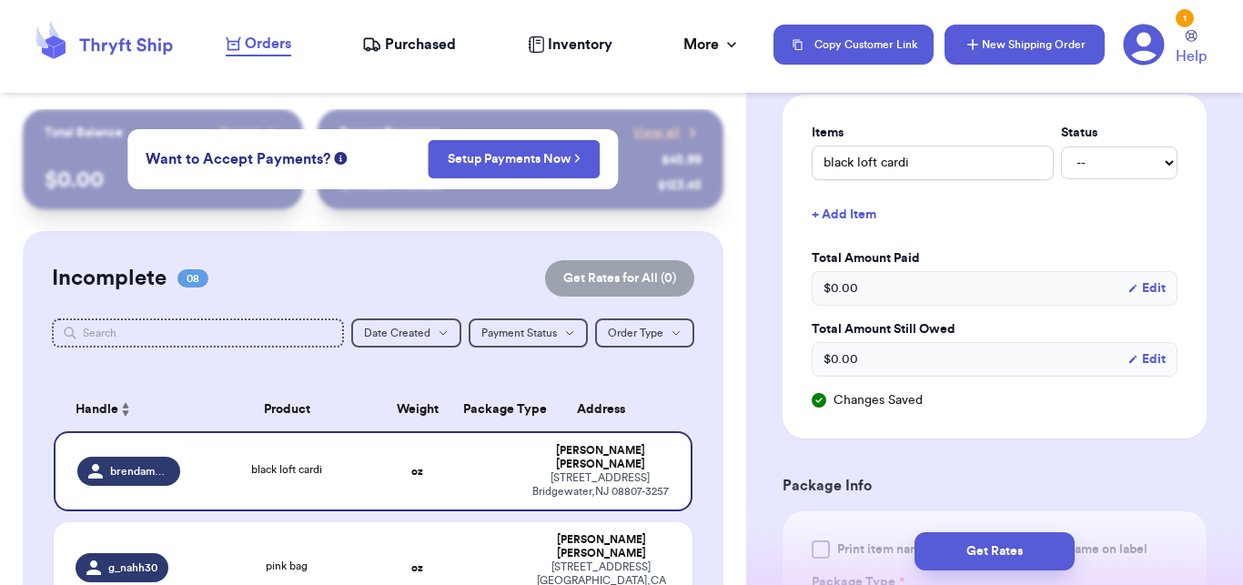
click at [1018, 48] on button "New Shipping Order" at bounding box center [1025, 45] width 160 height 40
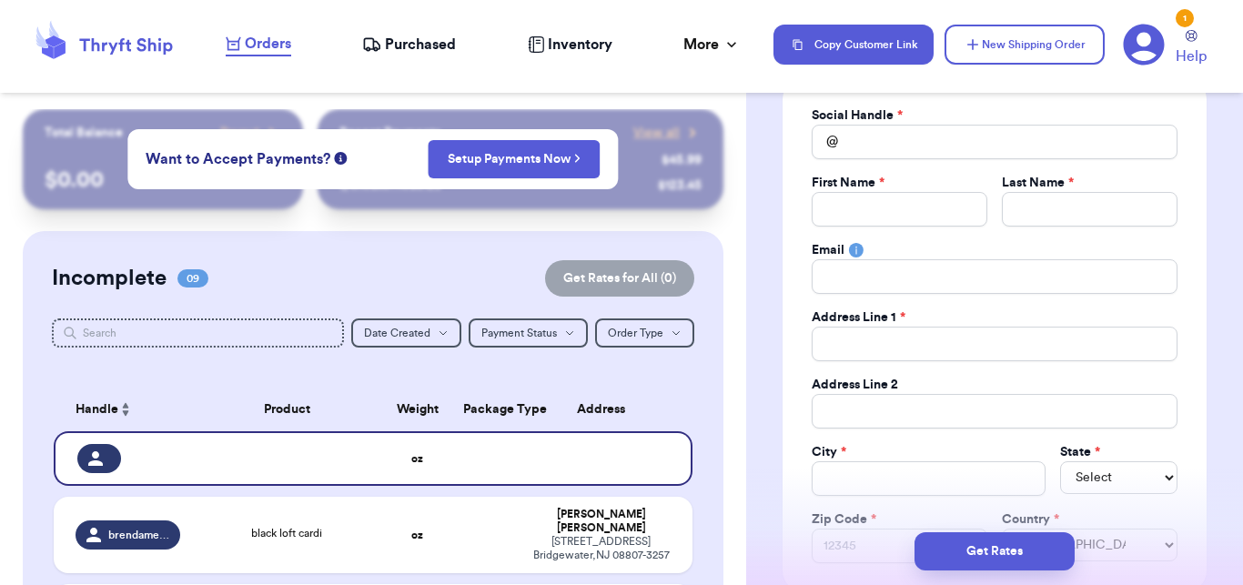
scroll to position [139, 0]
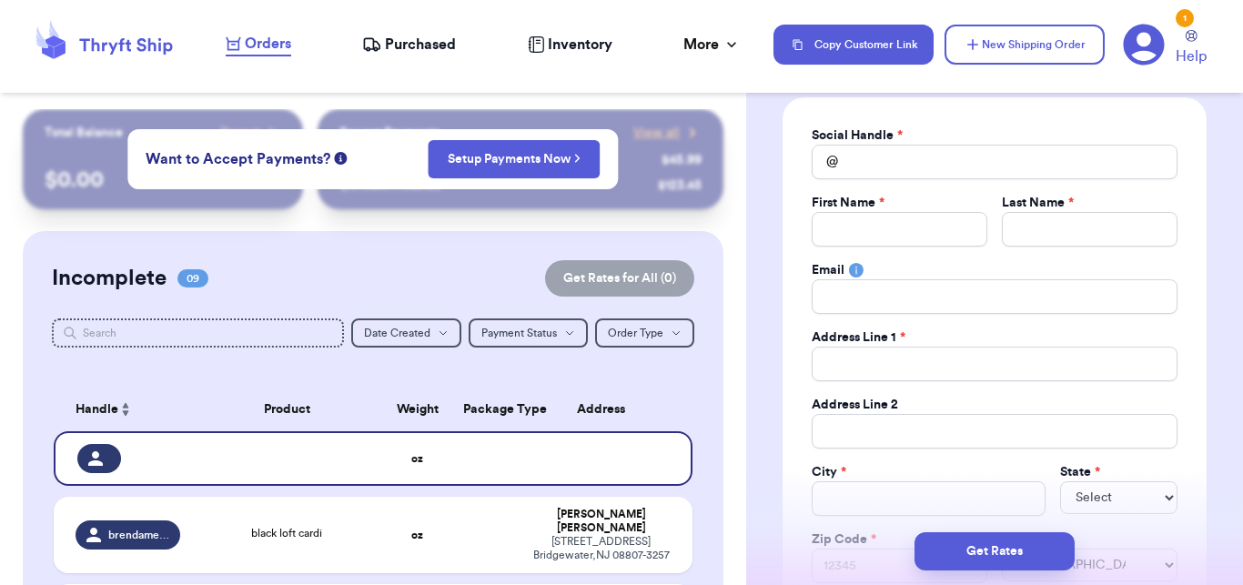
click at [832, 177] on div "@" at bounding box center [825, 162] width 26 height 35
click at [862, 164] on input "Total Amount Paid" at bounding box center [995, 162] width 366 height 35
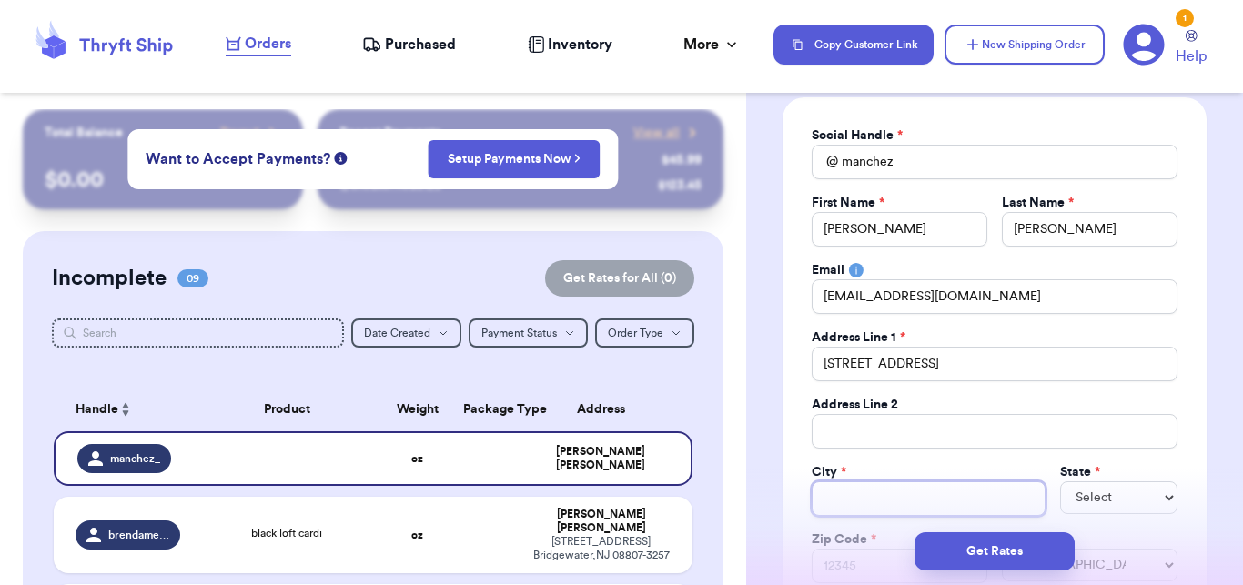
click at [895, 482] on input "Total Amount Paid" at bounding box center [929, 499] width 235 height 35
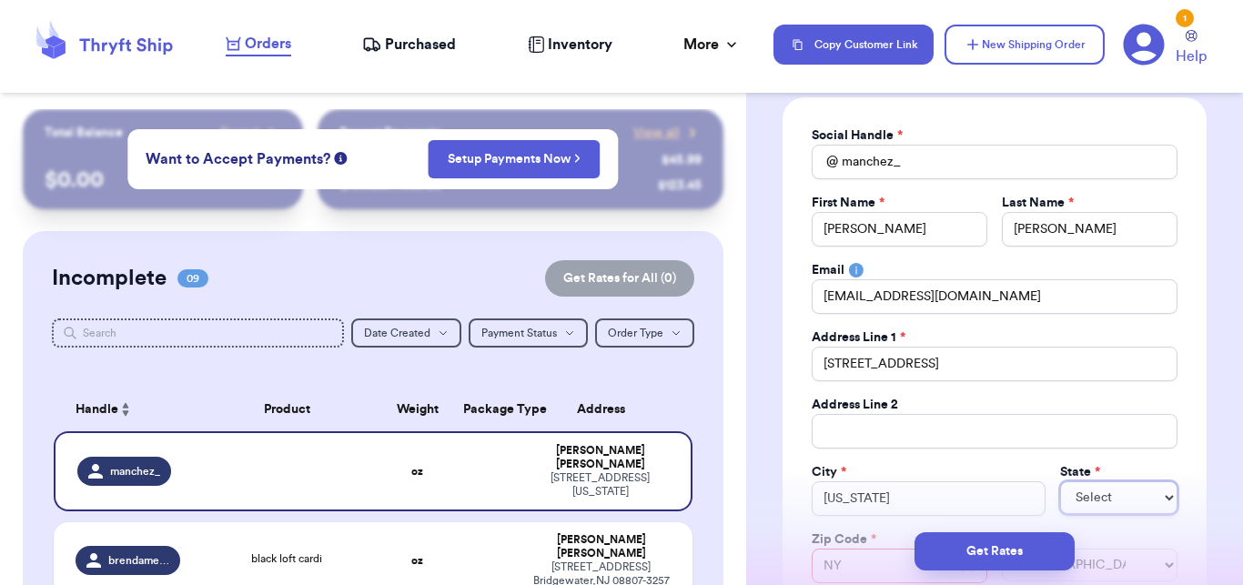
click at [1089, 486] on select "Select AL AK AZ AR CA CO [GEOGRAPHIC_DATA] DE DC [GEOGRAPHIC_DATA] [GEOGRAPHIC_…" at bounding box center [1118, 498] width 117 height 33
click option "NY" at bounding box center [0, 0] width 0 height 0
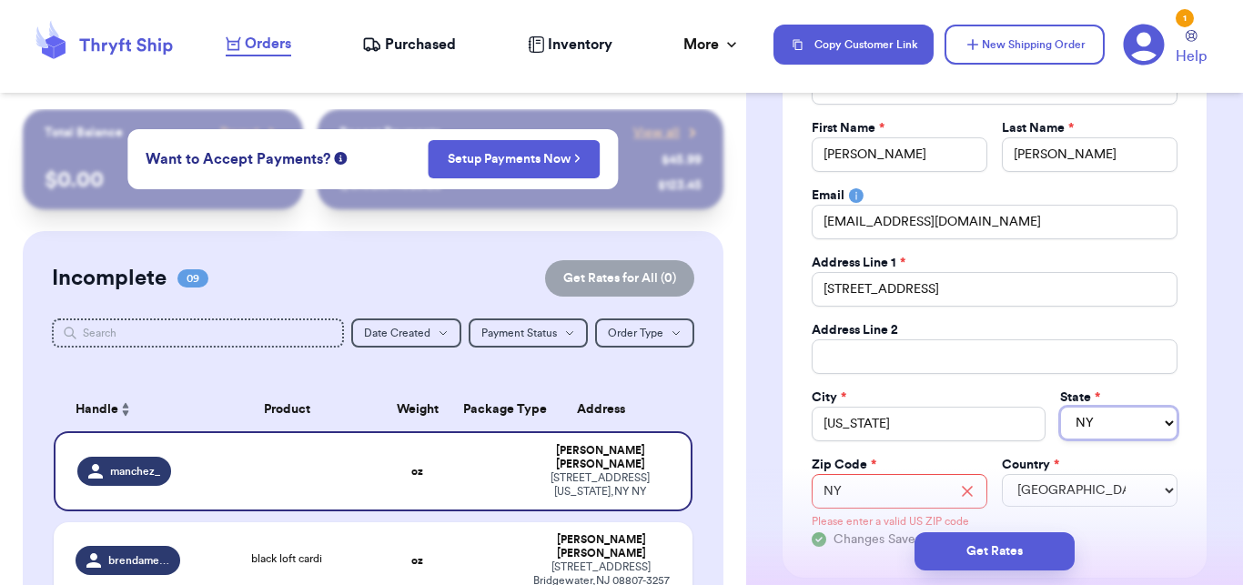
scroll to position [315, 0]
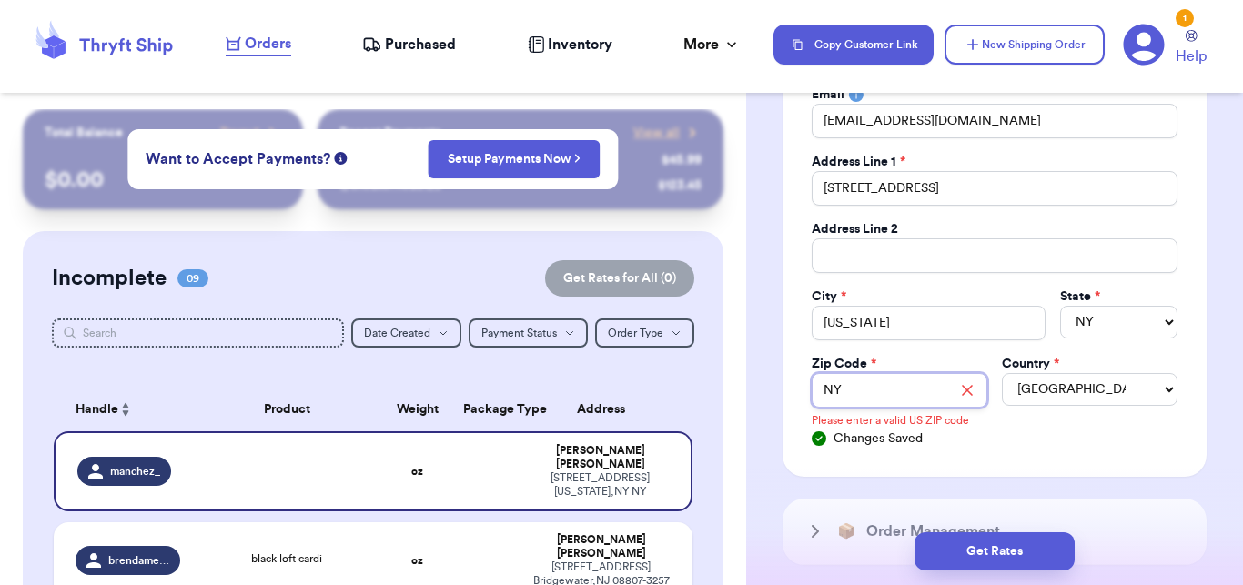
click at [872, 390] on input "NY" at bounding box center [900, 390] width 176 height 35
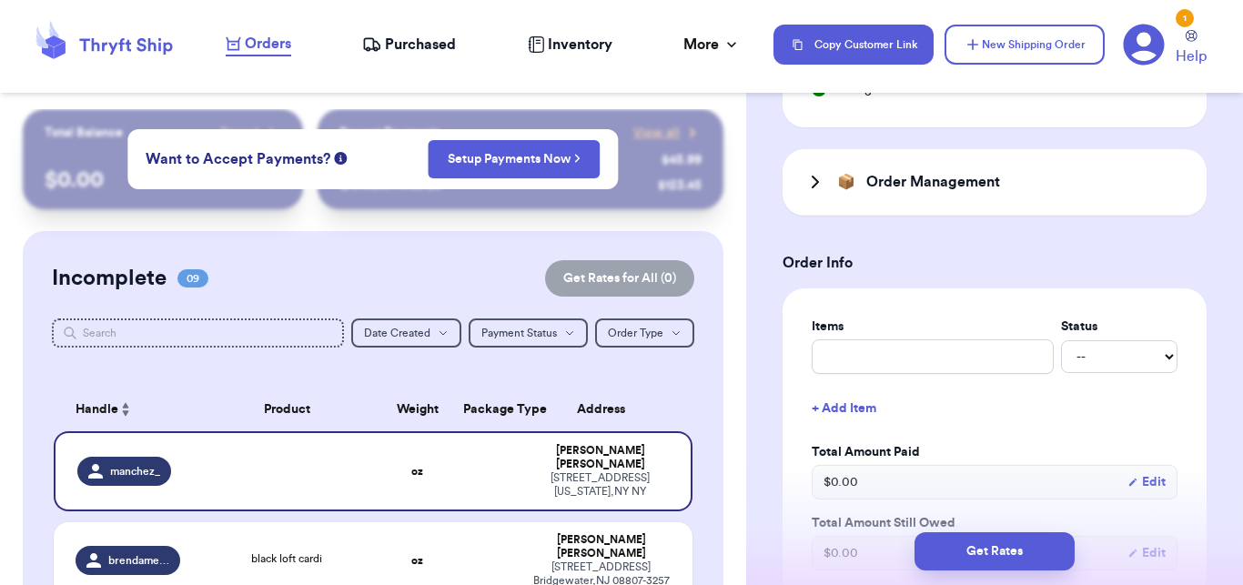
scroll to position [695, 0]
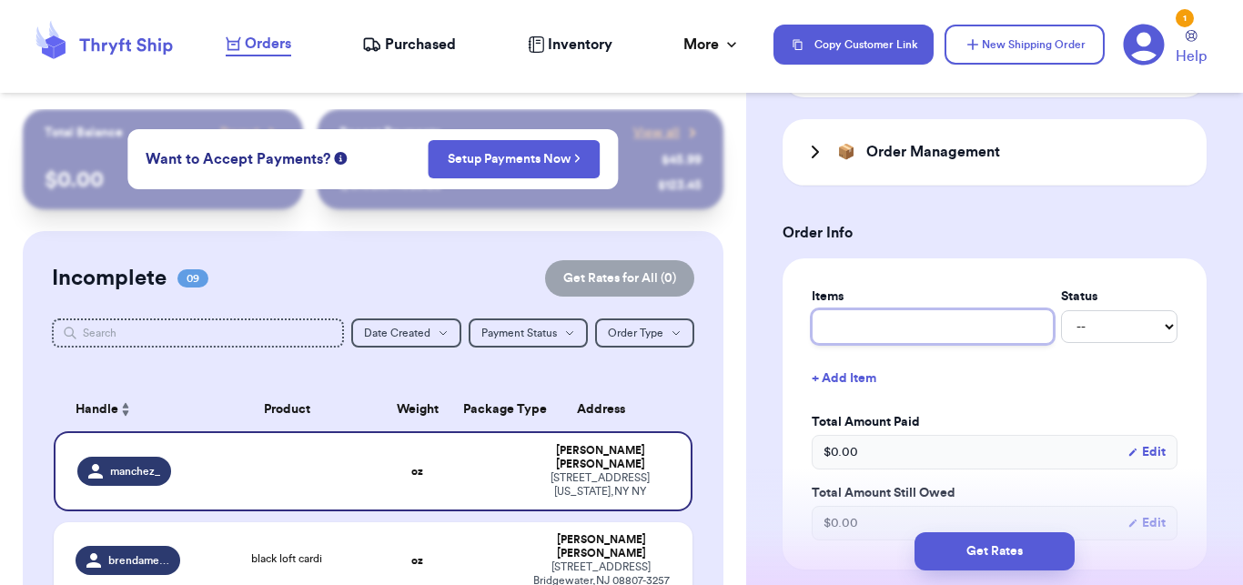
click at [916, 327] on input "text" at bounding box center [933, 326] width 242 height 35
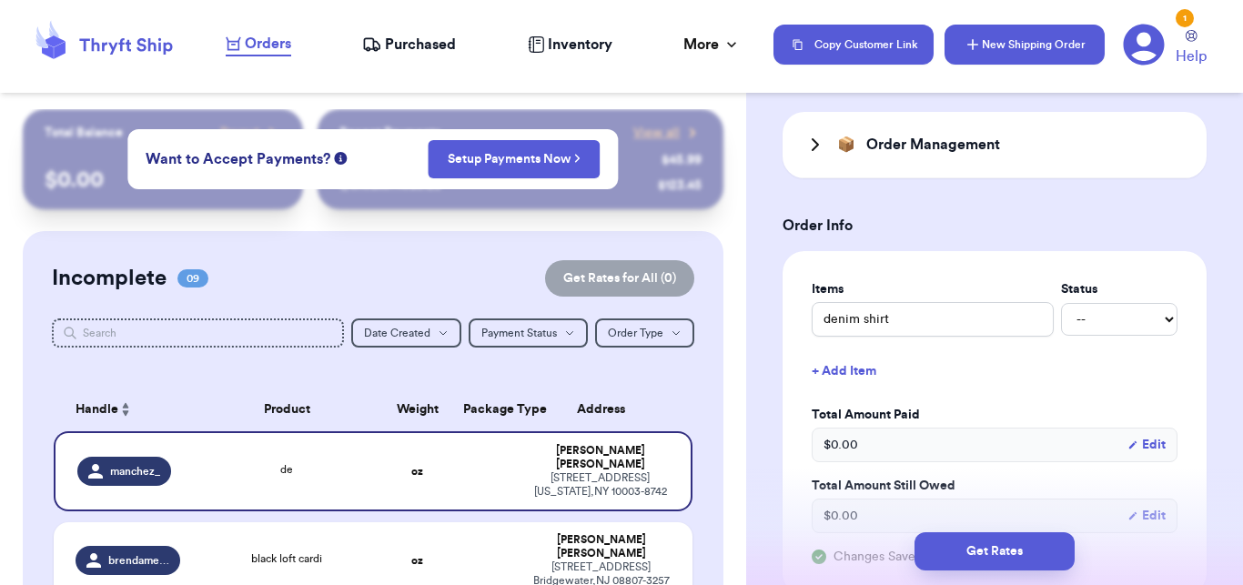
click at [1004, 48] on button "New Shipping Order" at bounding box center [1025, 45] width 160 height 40
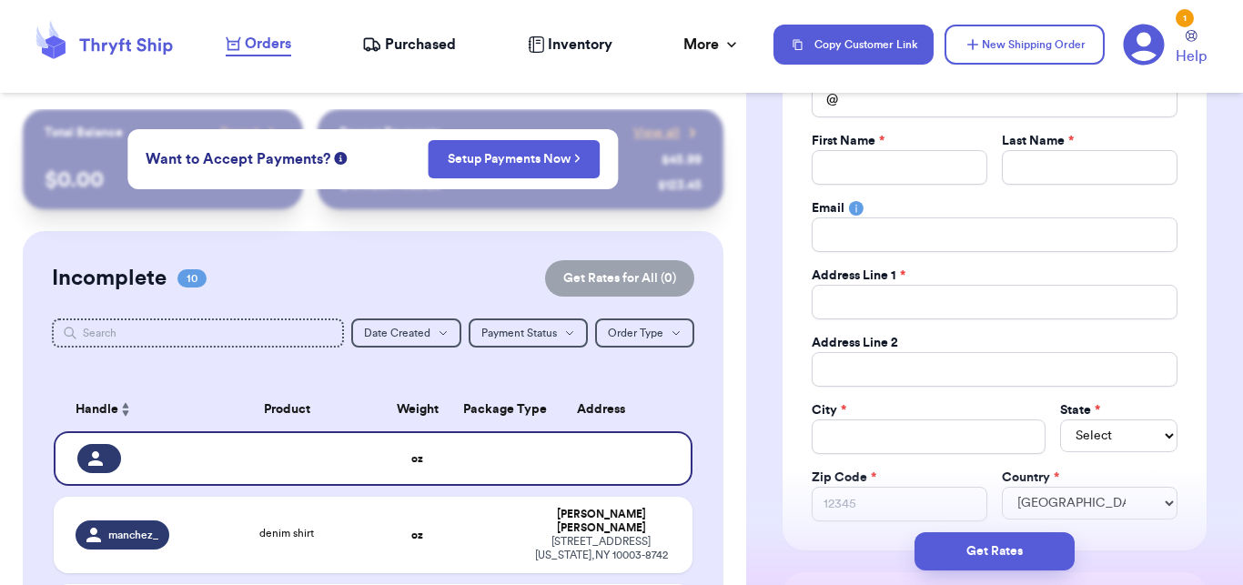
scroll to position [174, 0]
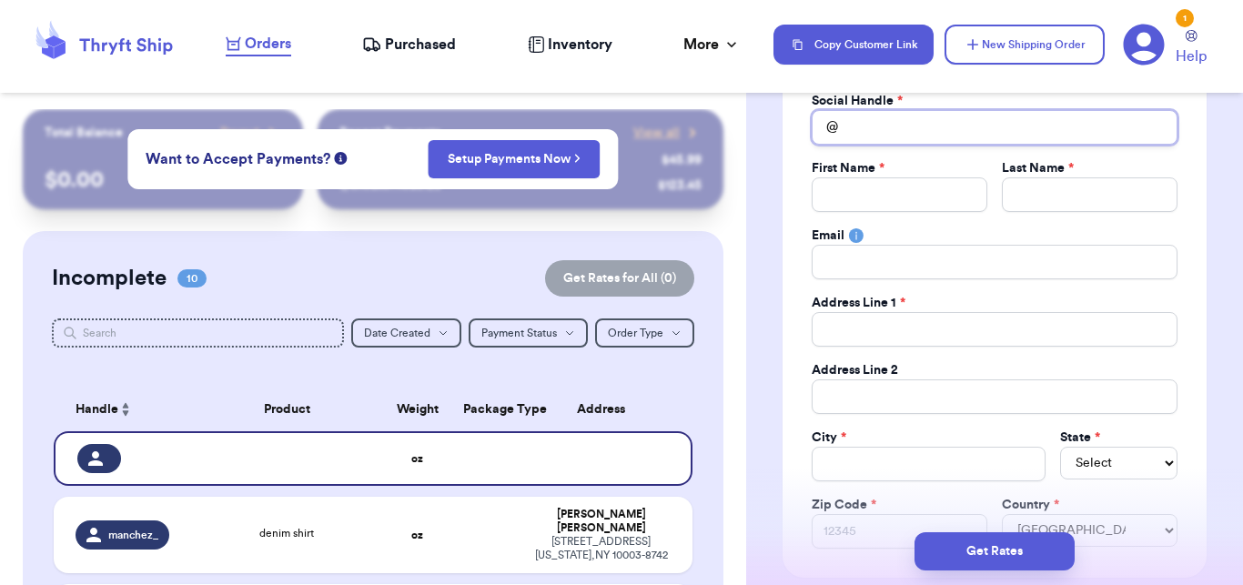
click at [972, 134] on input "Total Amount Paid" at bounding box center [995, 127] width 366 height 35
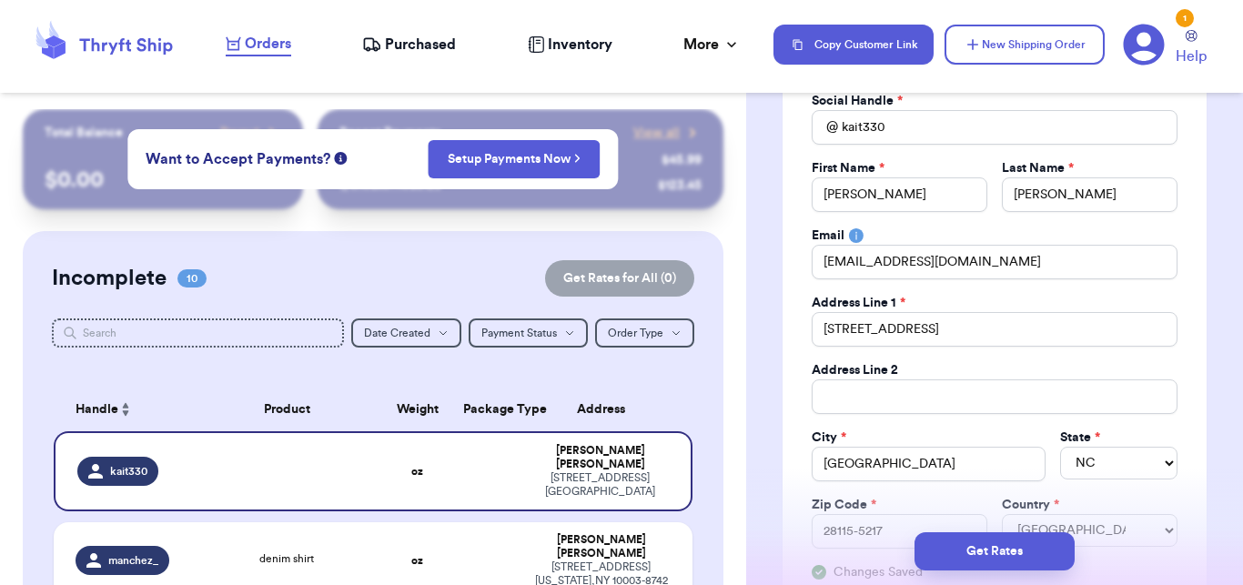
drag, startPoint x: 1241, startPoint y: 17, endPoint x: 1242, endPoint y: 48, distance: 31.0
click at [1242, 46] on nav "Orders Purchased Inventory More Stats Completed Orders Payments Payouts Copy Cu…" at bounding box center [726, 45] width 1036 height 60
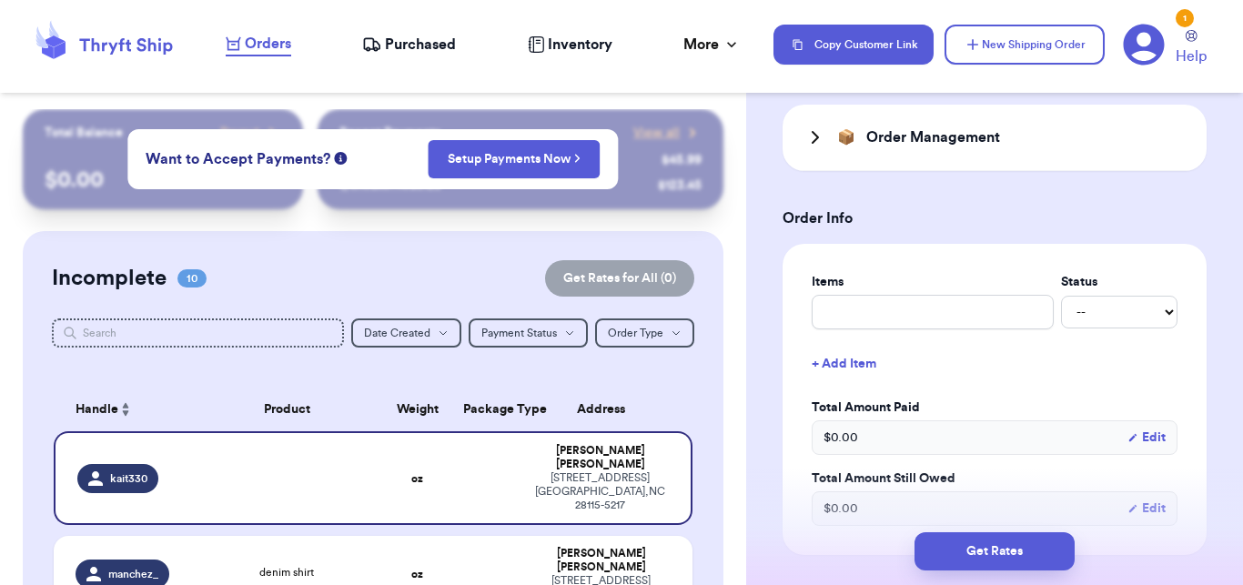
scroll to position [699, 0]
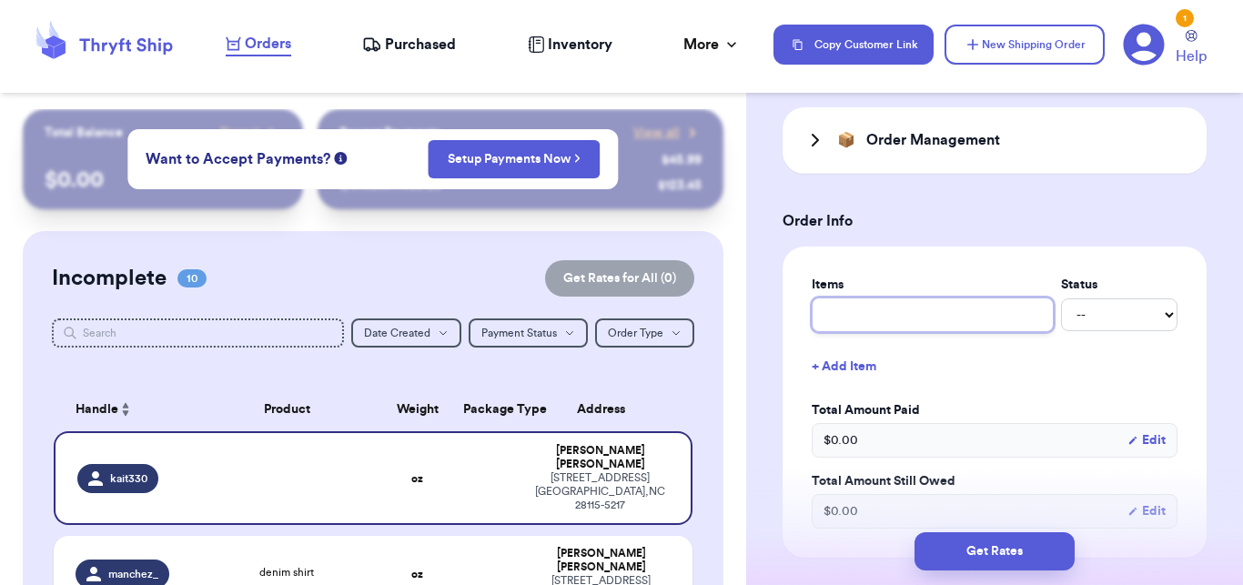
click at [919, 309] on input "text" at bounding box center [933, 315] width 242 height 35
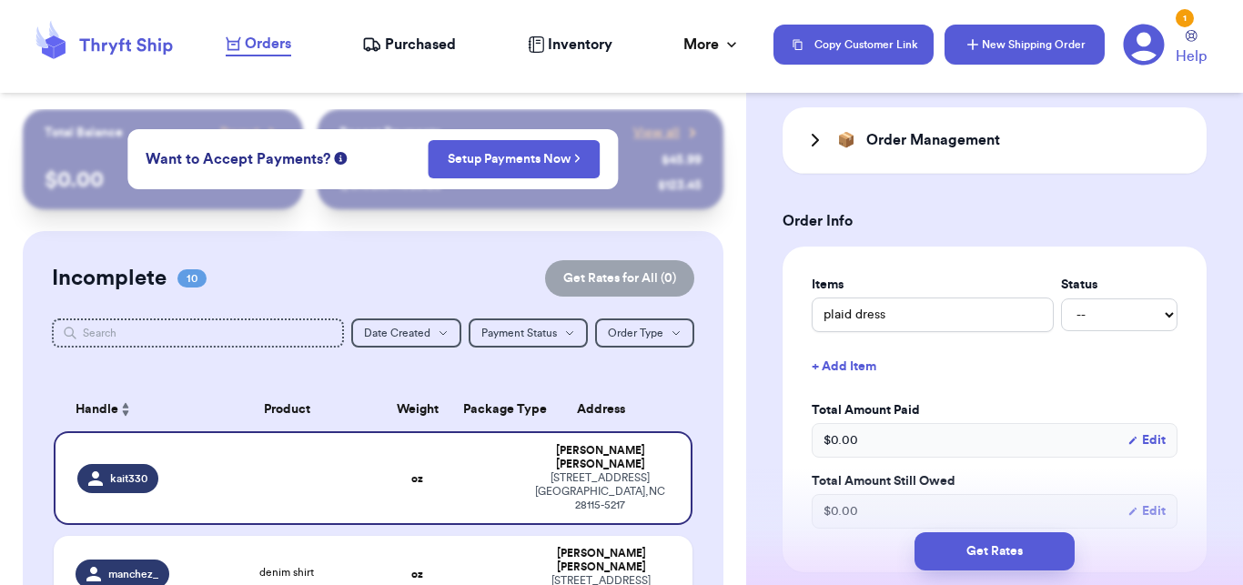
click at [1038, 46] on button "New Shipping Order" at bounding box center [1025, 45] width 160 height 40
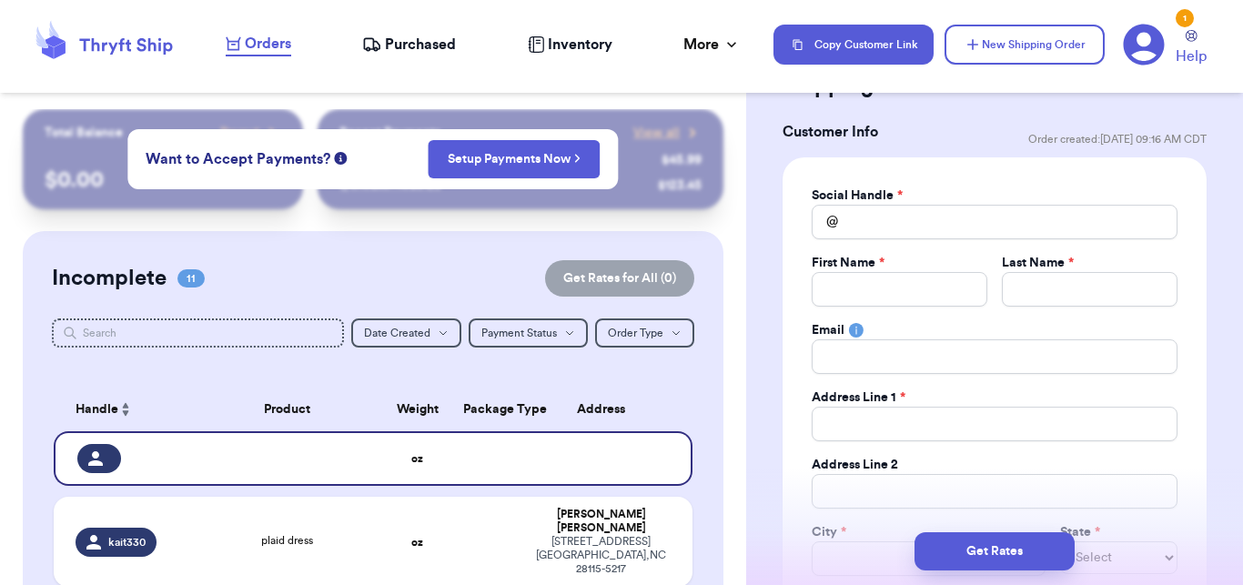
scroll to position [50, 0]
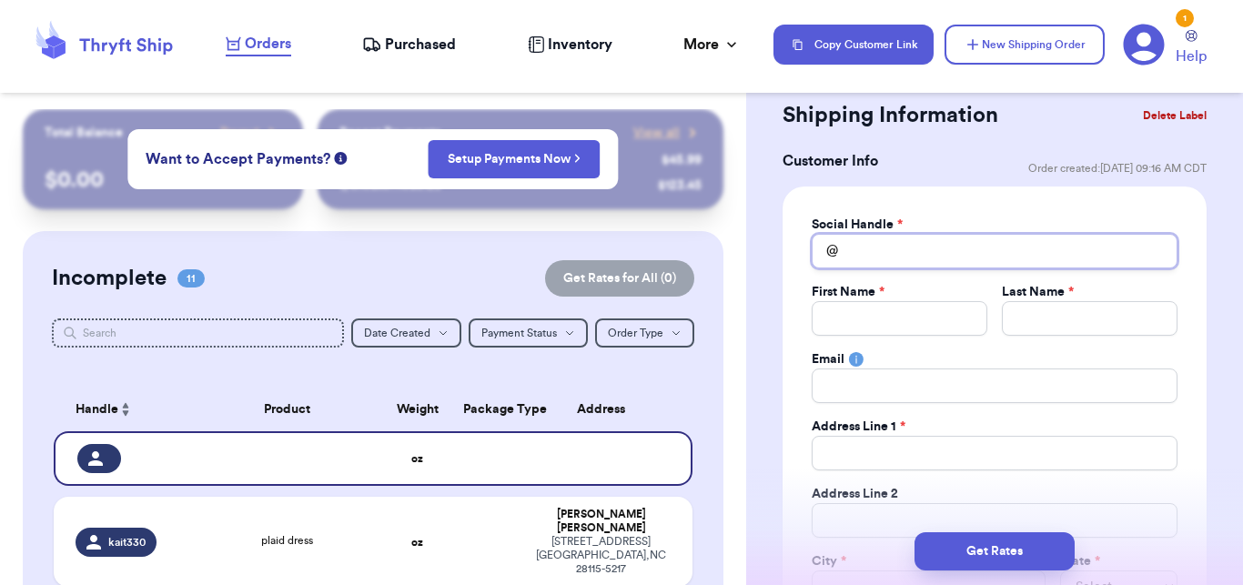
click at [903, 246] on input "Total Amount Paid" at bounding box center [995, 251] width 366 height 35
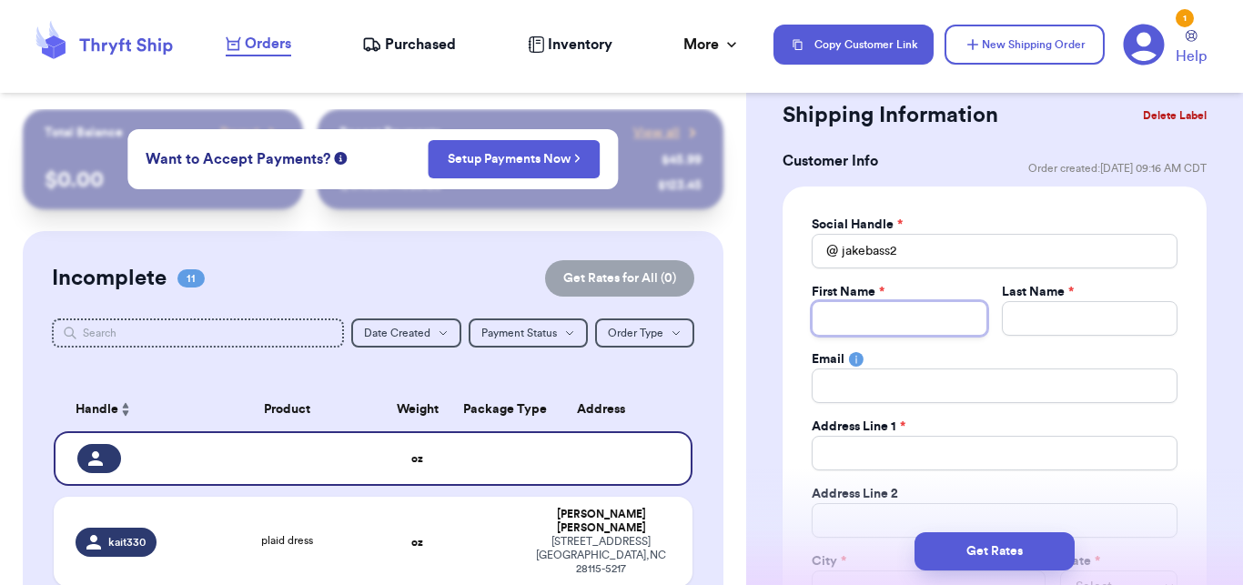
click at [910, 310] on input "Total Amount Paid" at bounding box center [900, 318] width 176 height 35
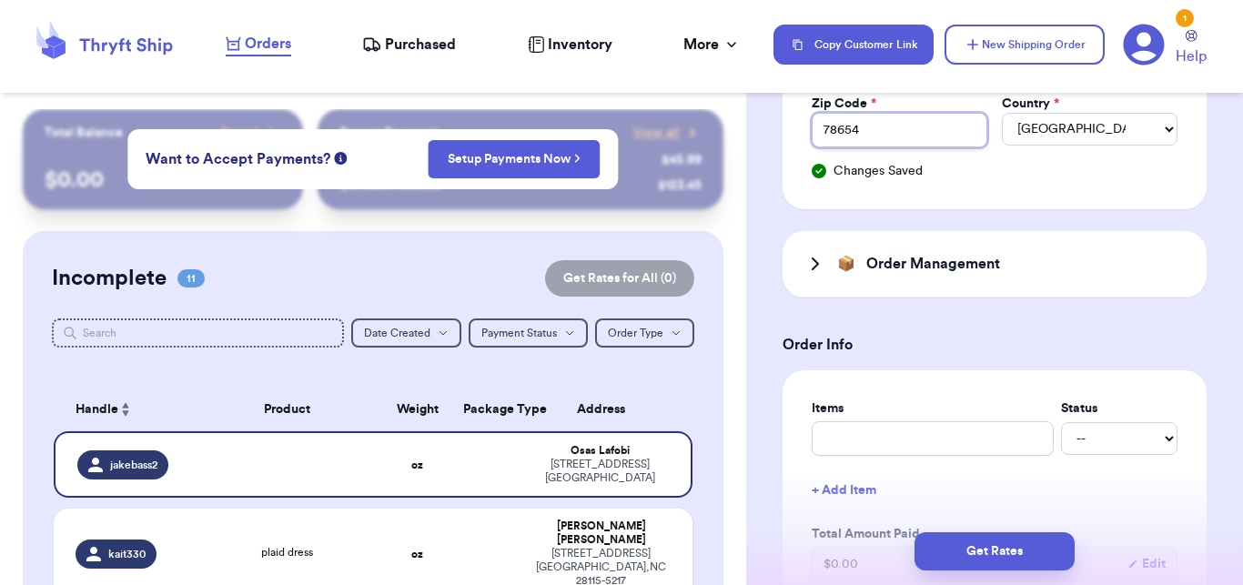
scroll to position [764, 0]
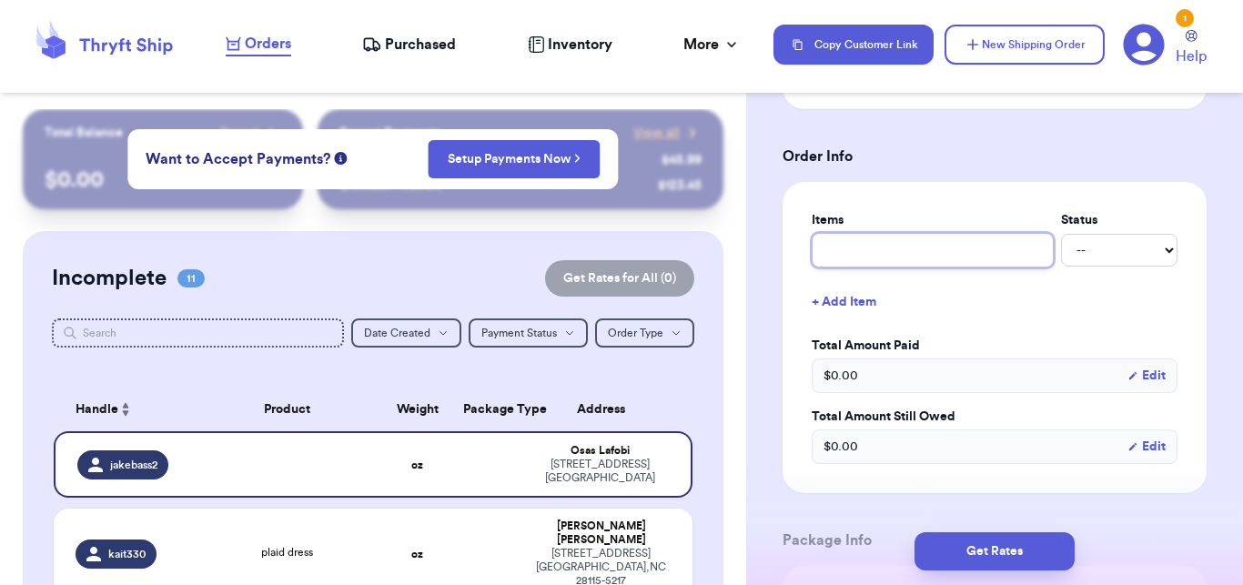
click at [901, 235] on input "text" at bounding box center [933, 250] width 242 height 35
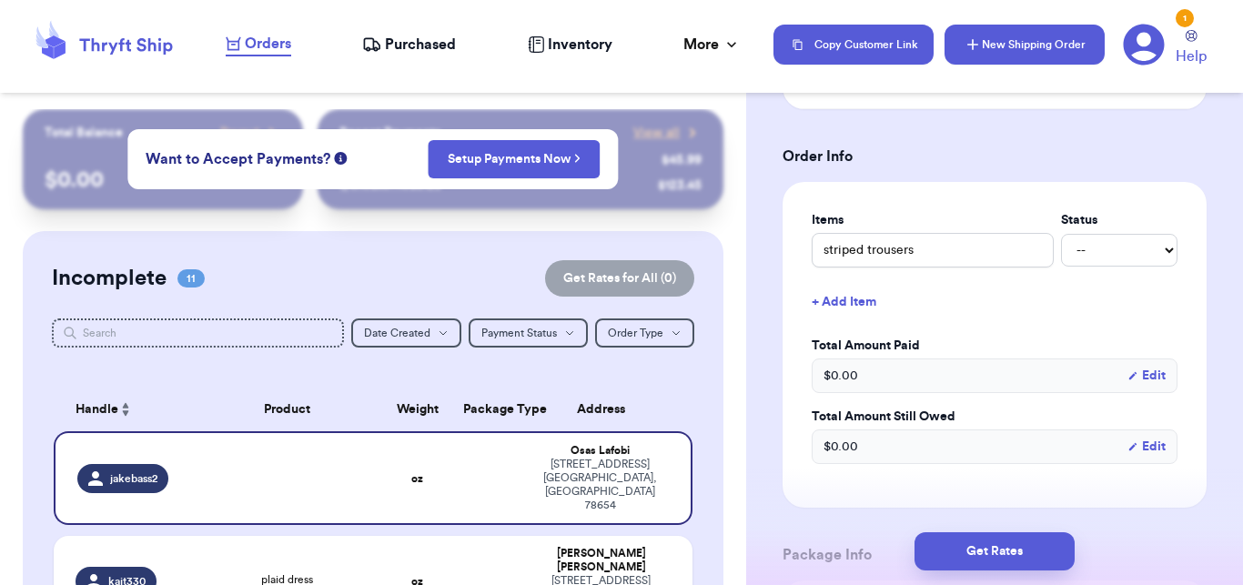
click at [1030, 43] on button "New Shipping Order" at bounding box center [1025, 45] width 160 height 40
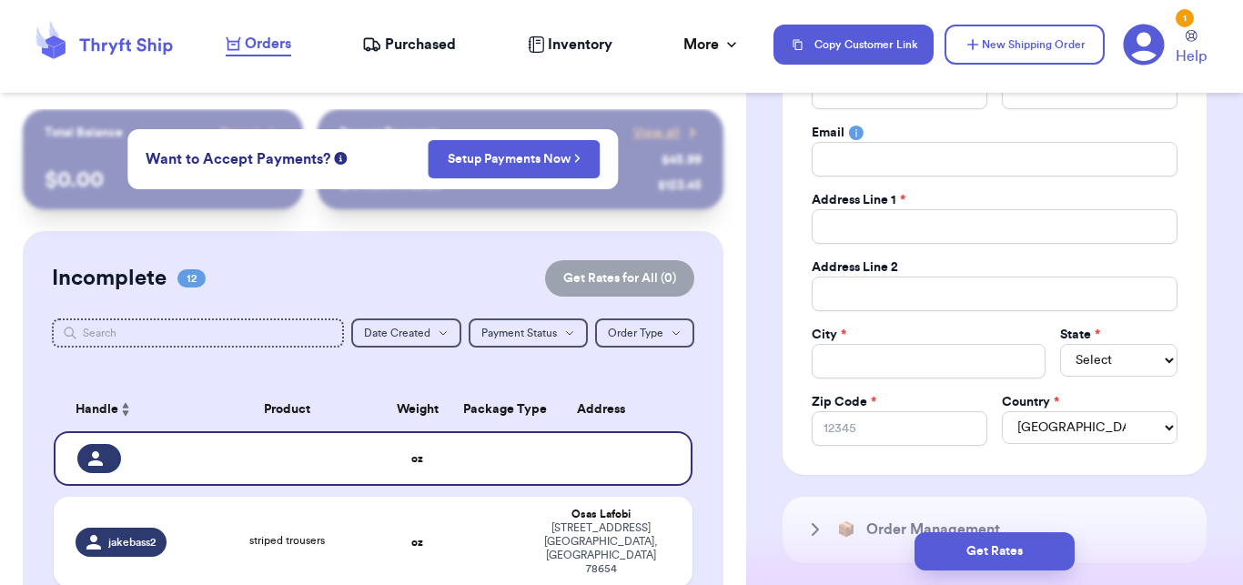
scroll to position [143, 0]
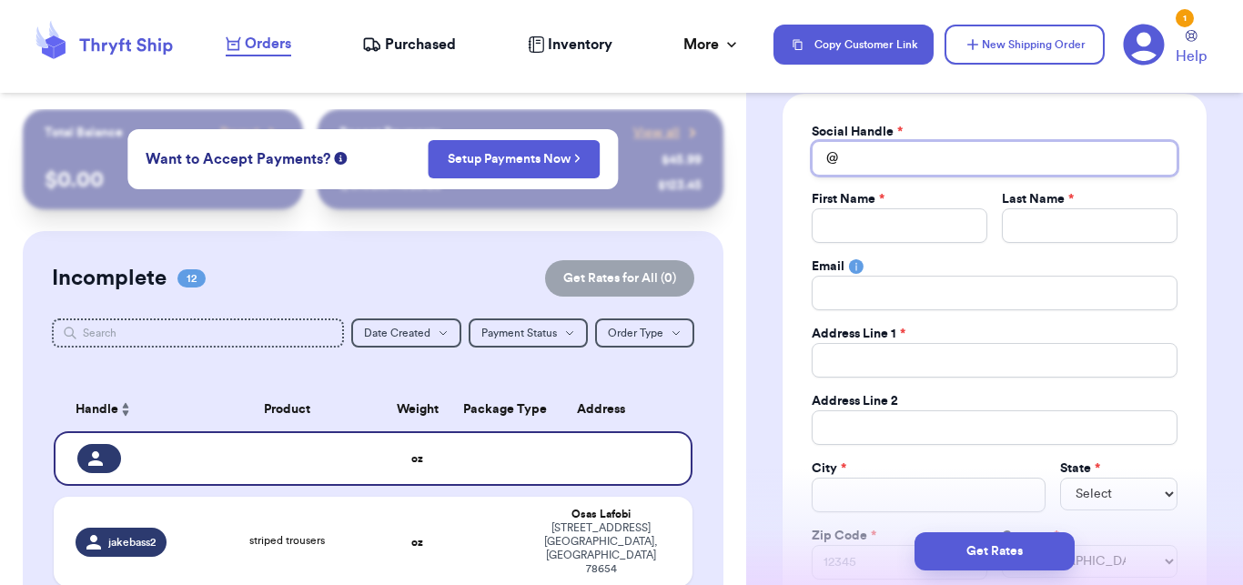
click at [838, 144] on input "Total Amount Paid" at bounding box center [995, 158] width 366 height 35
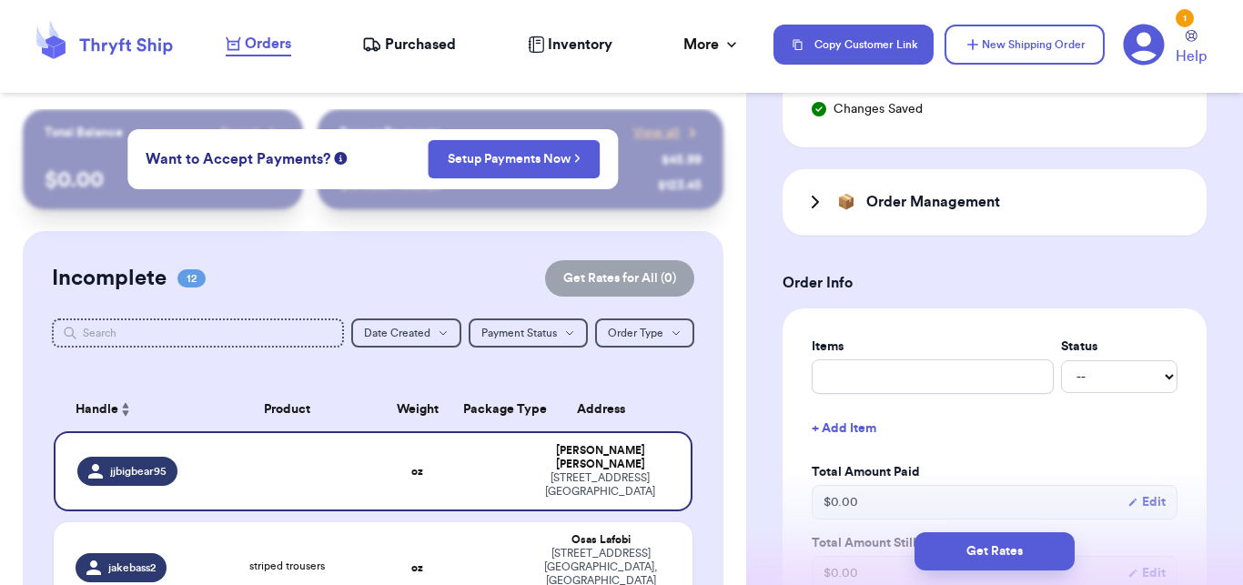
scroll to position [666, 0]
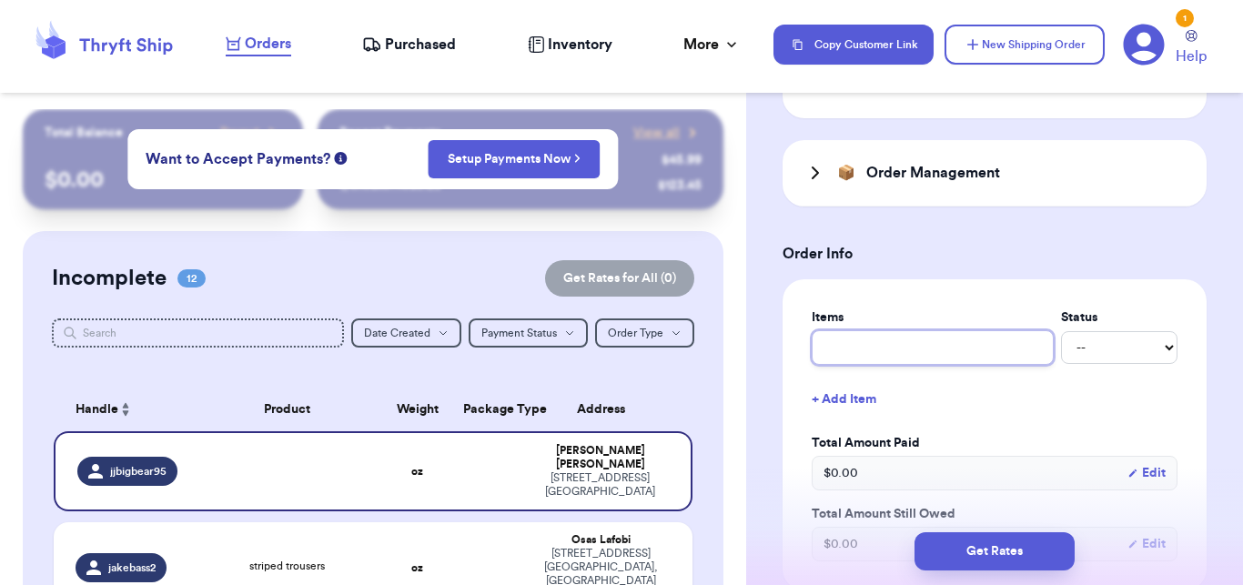
click at [935, 364] on input "text" at bounding box center [933, 347] width 242 height 35
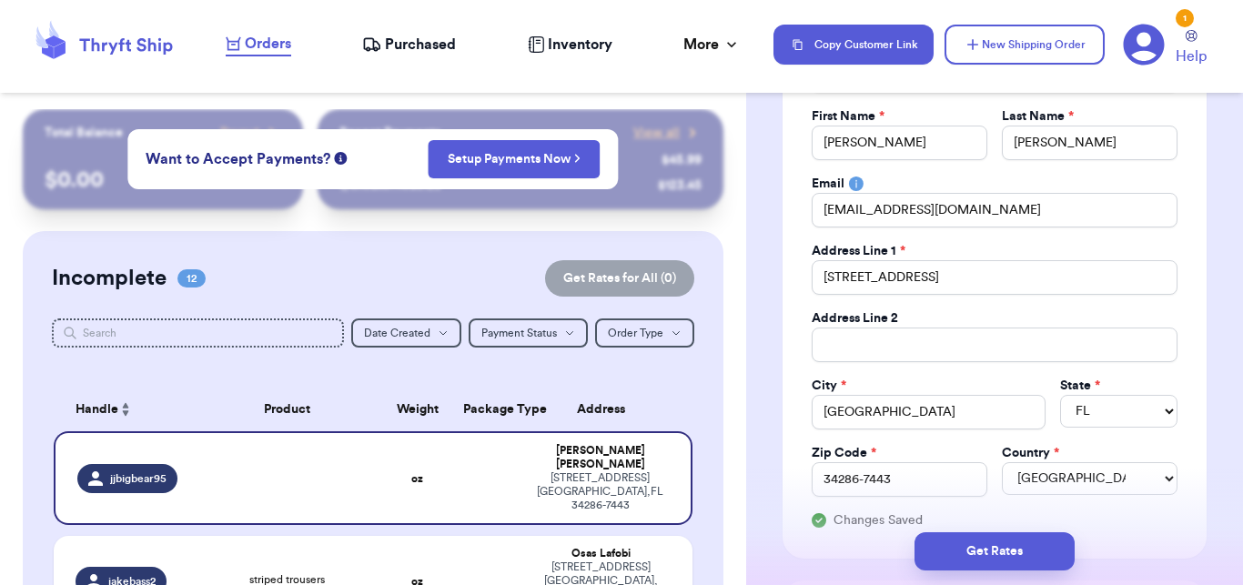
scroll to position [141, 0]
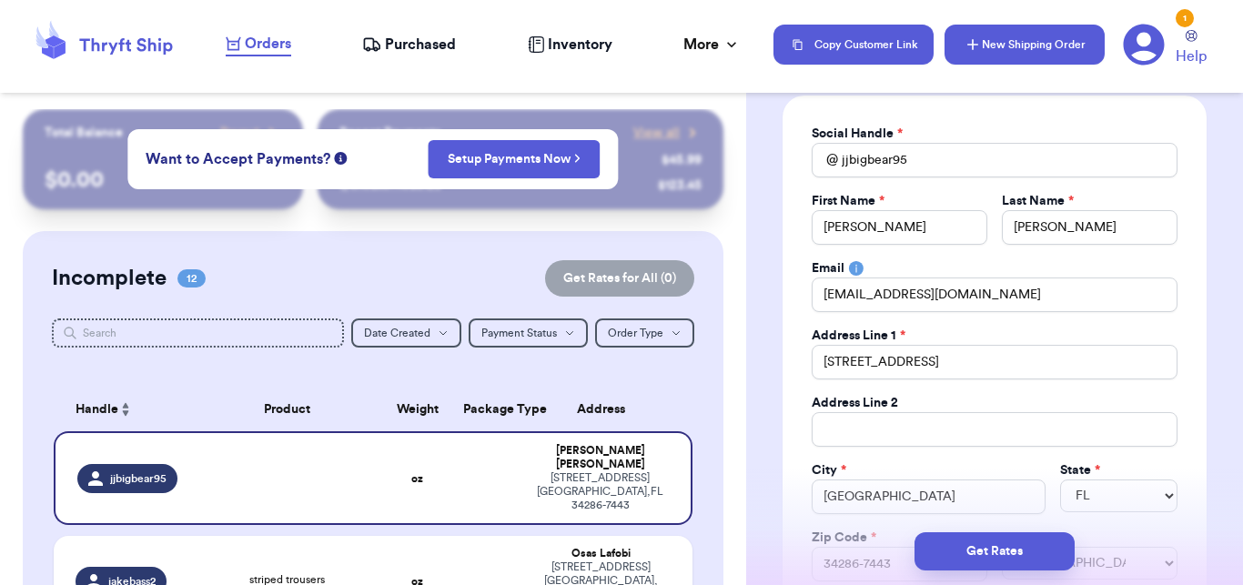
click at [1029, 53] on button "New Shipping Order" at bounding box center [1025, 45] width 160 height 40
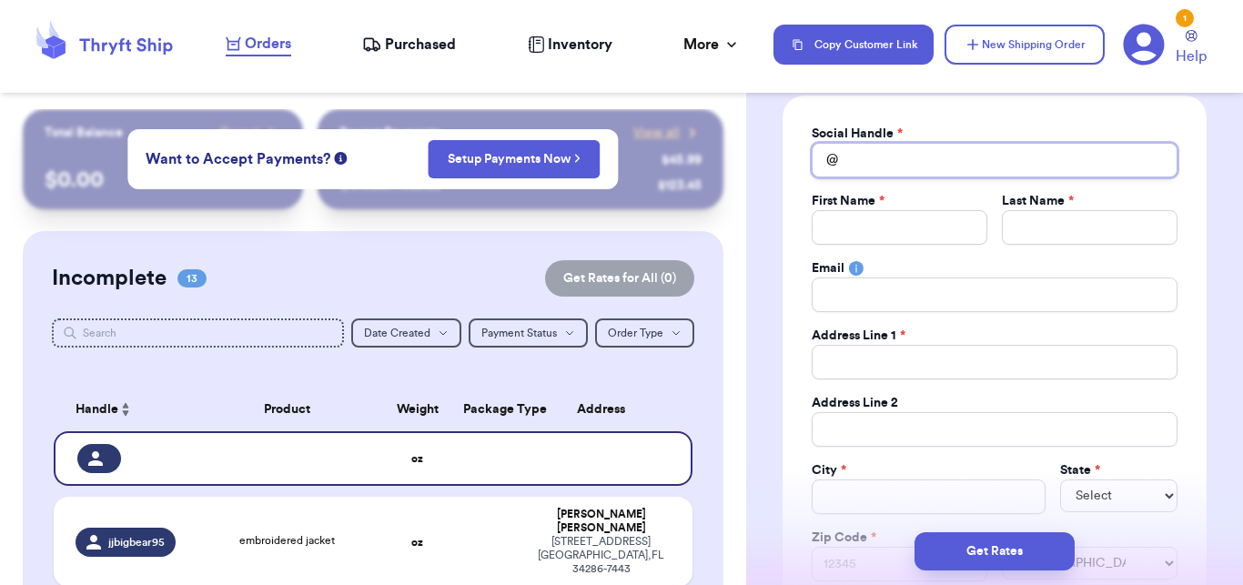
click at [1093, 157] on input "Total Amount Paid" at bounding box center [995, 160] width 366 height 35
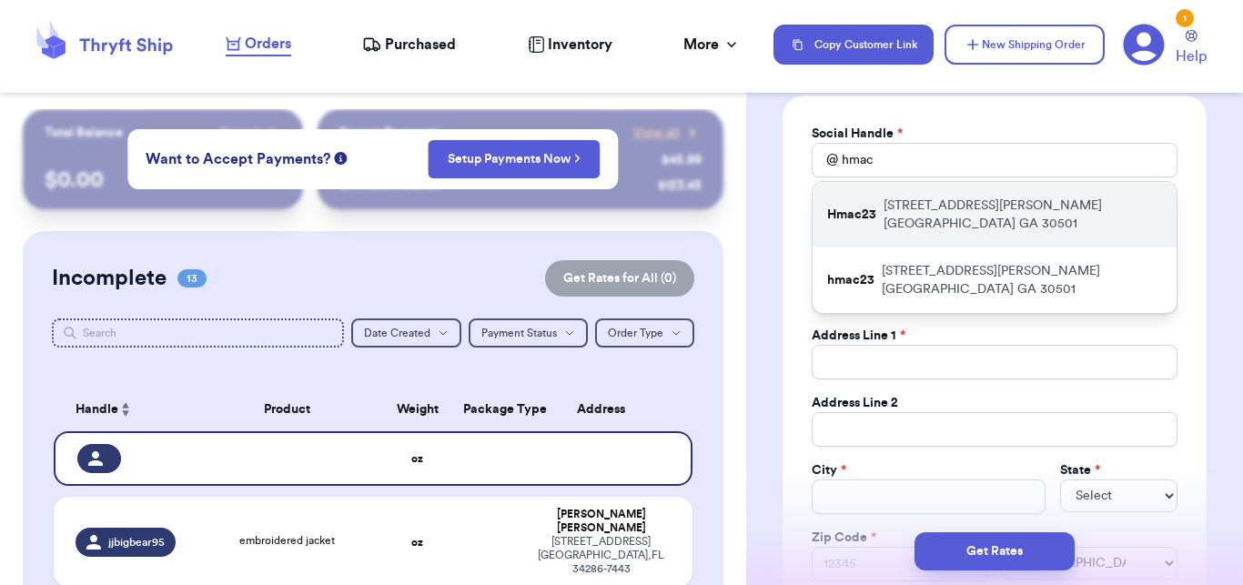
click at [1033, 213] on p "[STREET_ADDRESS][PERSON_NAME]" at bounding box center [1023, 215] width 279 height 36
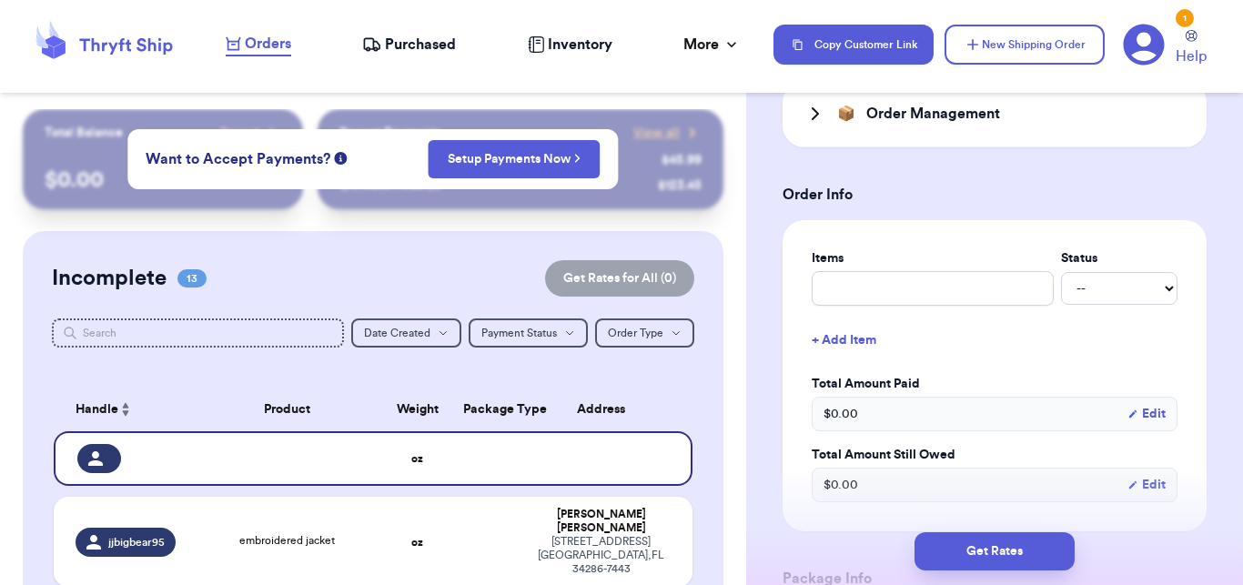
scroll to position [761, 0]
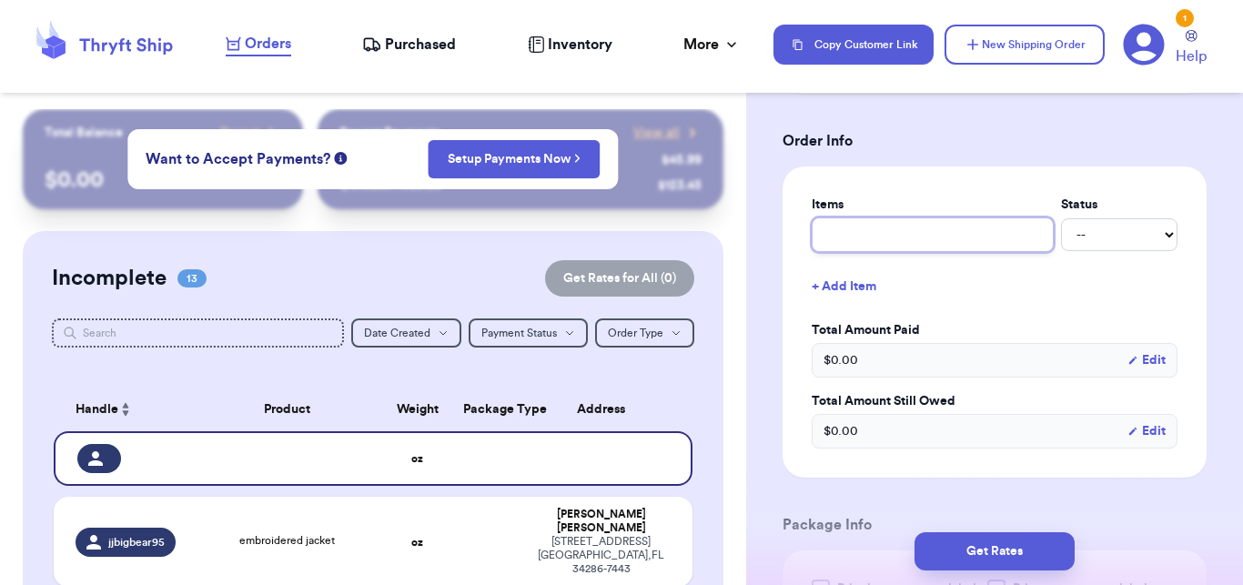
click at [866, 237] on input "text" at bounding box center [933, 235] width 242 height 35
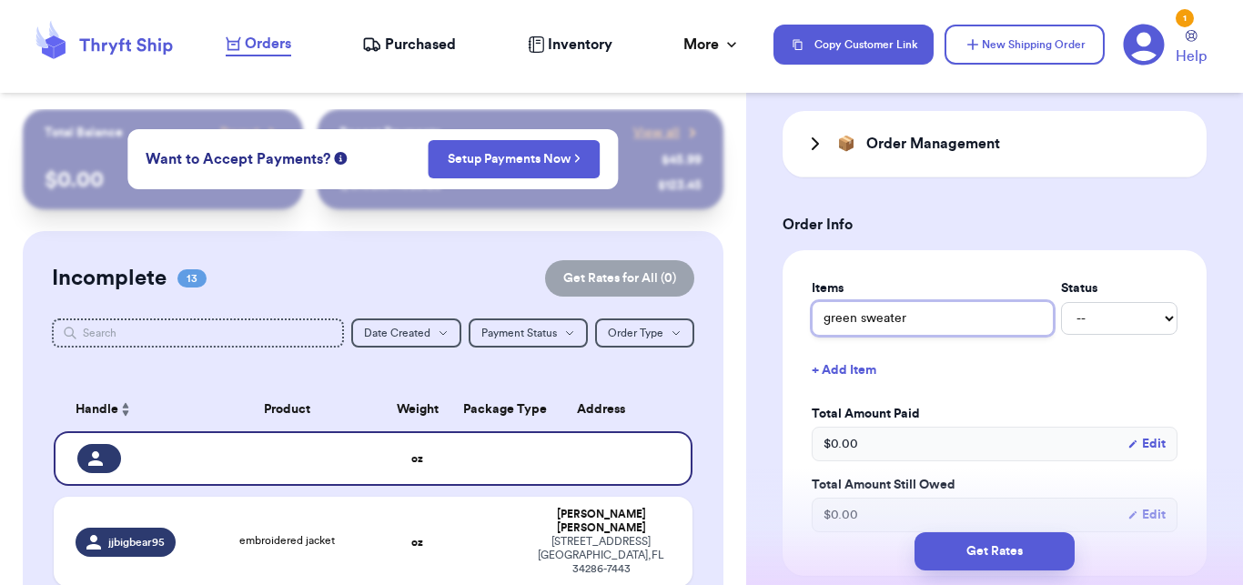
scroll to position [670, 0]
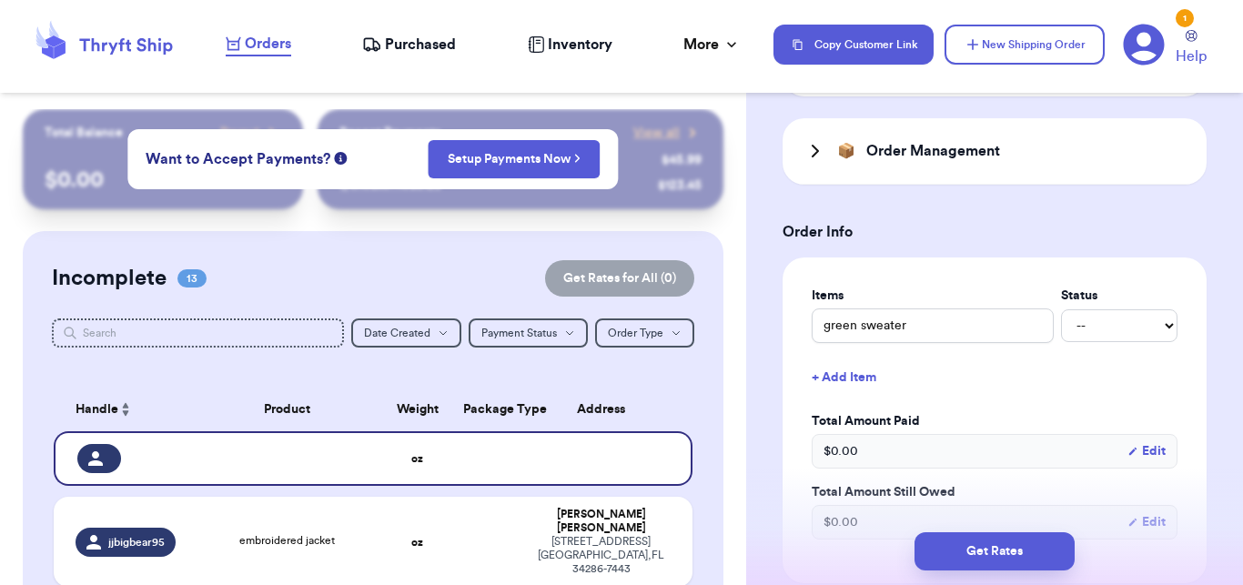
click at [917, 168] on div "📦 Order Management" at bounding box center [995, 151] width 424 height 66
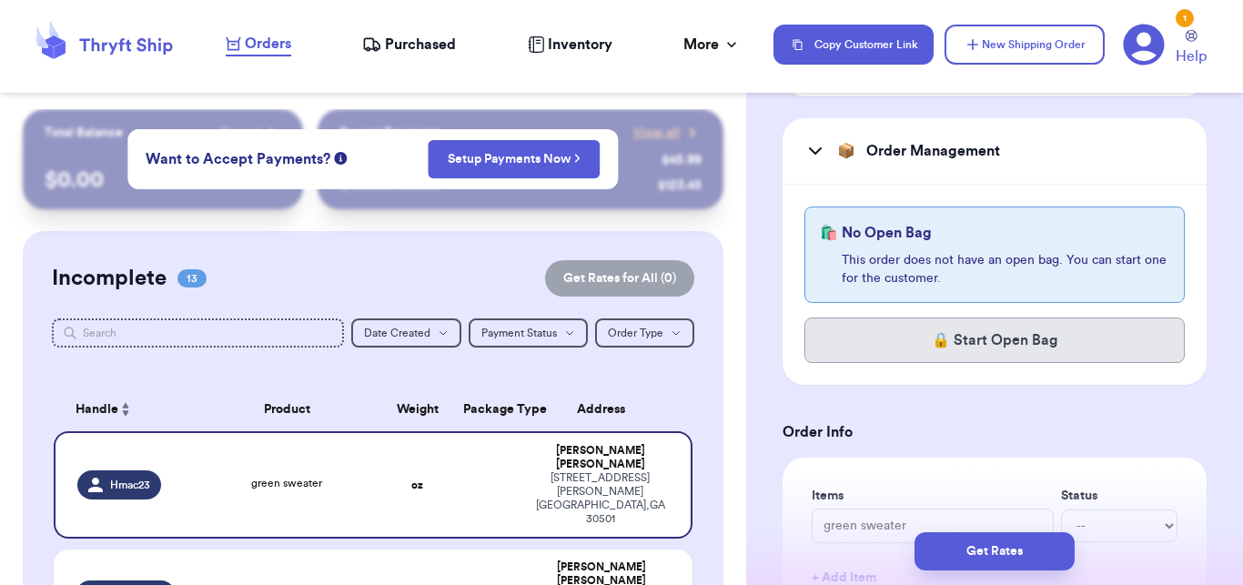
click at [927, 348] on button "🔒 Start Open Bag" at bounding box center [995, 341] width 380 height 46
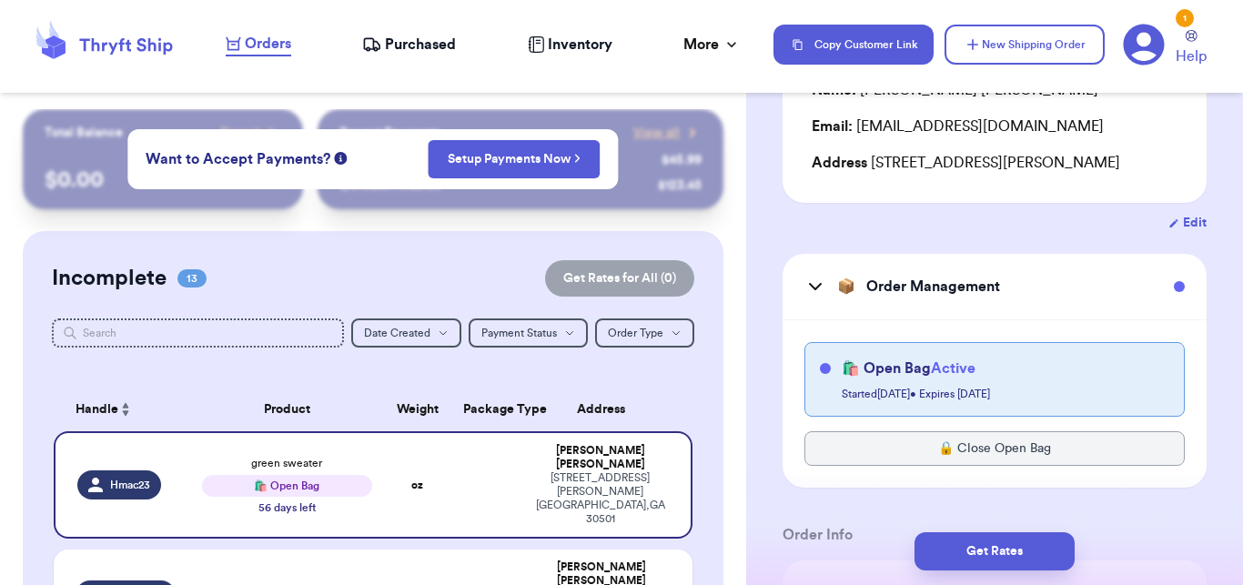
scroll to position [0, 0]
